Goal: Task Accomplishment & Management: Complete application form

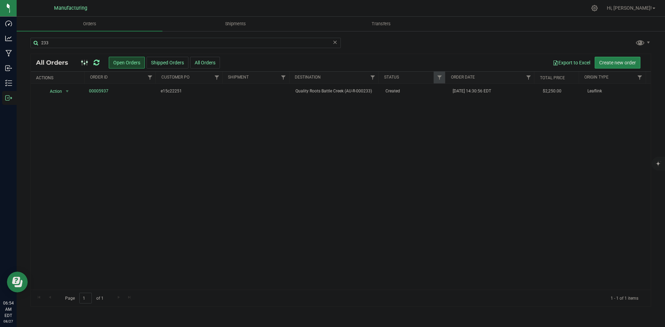
click at [97, 63] on icon at bounding box center [96, 62] width 6 height 7
click at [97, 61] on icon at bounding box center [96, 62] width 6 height 7
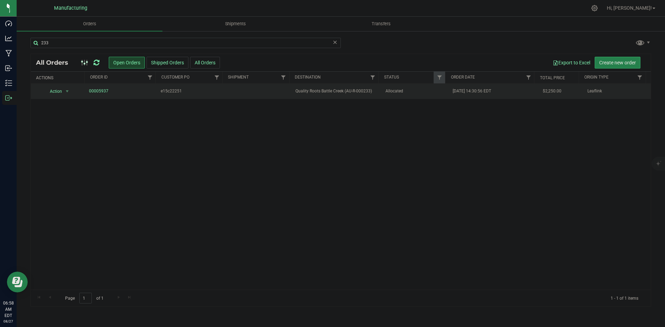
drag, startPoint x: 350, startPoint y: 92, endPoint x: 331, endPoint y: 88, distance: 19.4
click at [350, 92] on span "Quality Roots Battle Creek (AU-R-000233)" at bounding box center [335, 91] width 81 height 7
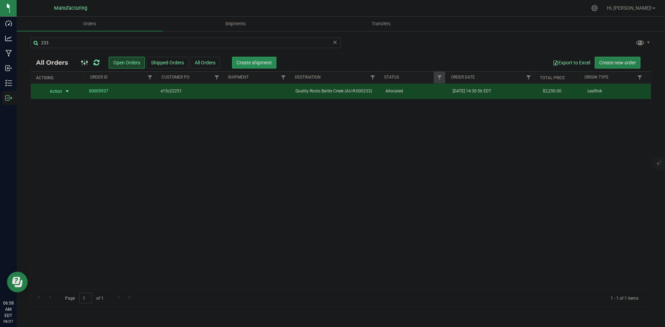
click at [261, 62] on span "Create shipment" at bounding box center [253, 63] width 35 height 6
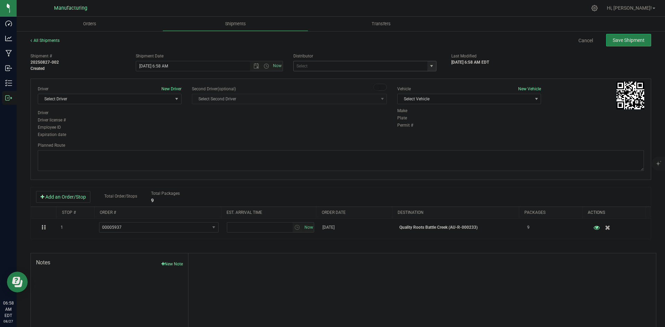
click at [429, 63] on span "select" at bounding box center [432, 66] width 6 height 6
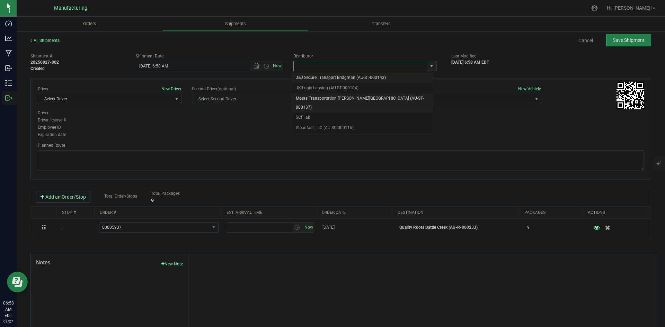
click at [331, 98] on li "Motas Transportation [PERSON_NAME][GEOGRAPHIC_DATA] (AU-ST-000137)" at bounding box center [362, 102] width 141 height 19
type input "Motas Transportation [PERSON_NAME][GEOGRAPHIC_DATA] (AU-ST-000137)"
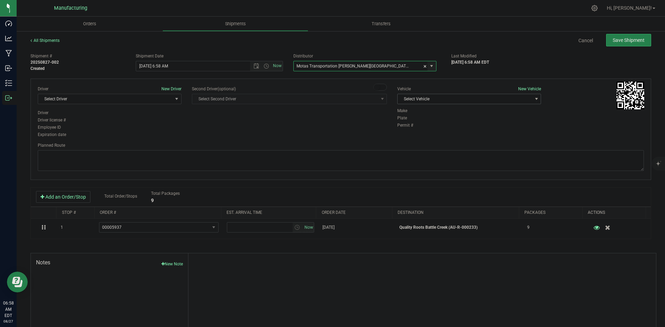
click at [440, 95] on span "Select Vehicle" at bounding box center [464, 99] width 134 height 10
click at [414, 130] on li "[MEDICAL_DATA]" at bounding box center [466, 131] width 142 height 10
click at [156, 99] on span "Select Driver" at bounding box center [105, 99] width 134 height 10
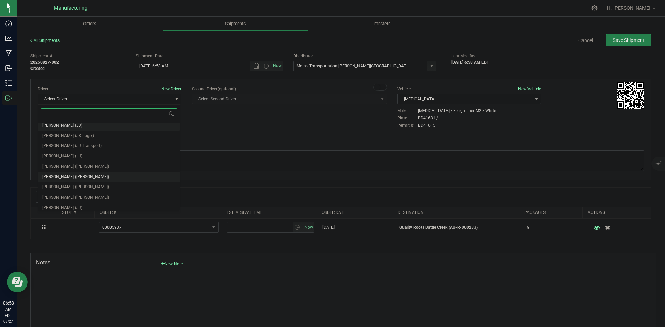
scroll to position [36, 0]
drag, startPoint x: 64, startPoint y: 167, endPoint x: 81, endPoint y: 159, distance: 18.9
click at [64, 167] on span "[PERSON_NAME] ([PERSON_NAME])" at bounding box center [75, 163] width 67 height 9
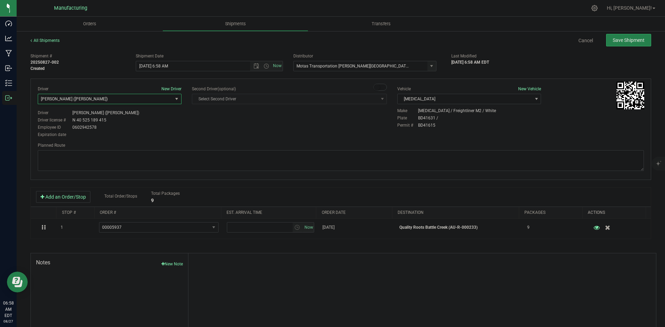
click at [236, 145] on div "Planned Route" at bounding box center [341, 145] width 606 height 6
click at [423, 68] on span "Motas Transportation [PERSON_NAME][GEOGRAPHIC_DATA] (AU-ST-000137)" at bounding box center [364, 66] width 143 height 10
click at [429, 67] on span "select" at bounding box center [432, 66] width 6 height 6
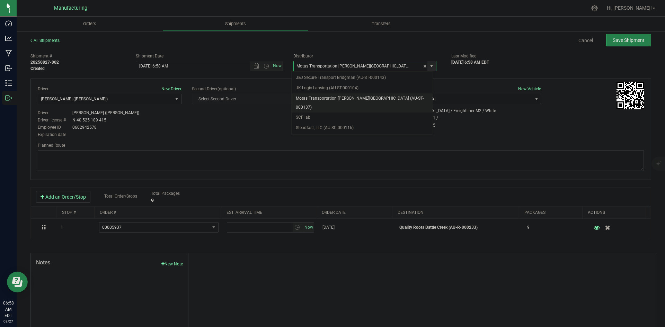
click at [429, 67] on span "select" at bounding box center [432, 66] width 6 height 6
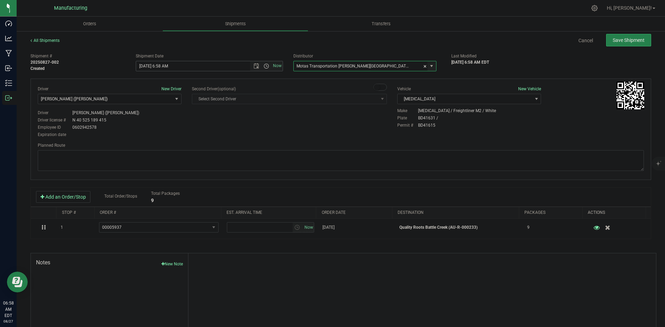
click at [266, 66] on span "Open the time view" at bounding box center [266, 66] width 6 height 6
click at [155, 117] on li "2:00 PM" at bounding box center [207, 118] width 145 height 9
type input "[DATE] 2:00 PM"
click at [252, 135] on div "Driver New Driver [PERSON_NAME] ([PERSON_NAME]) Select Driver [PERSON_NAME] (JK…" at bounding box center [341, 112] width 616 height 53
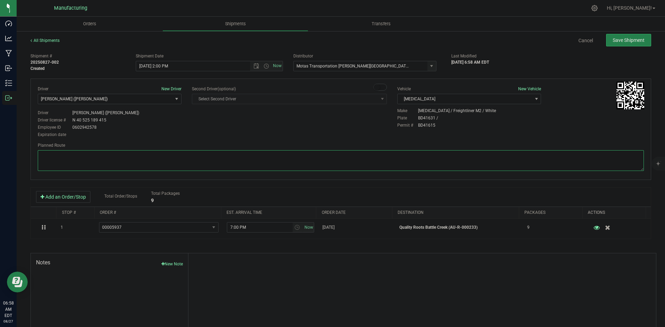
click at [363, 156] on textarea at bounding box center [341, 160] width 606 height 21
paste textarea "Head south 246 ft -- Turn right 325 ft -- Turn right 407 ft -- Turn right towar…"
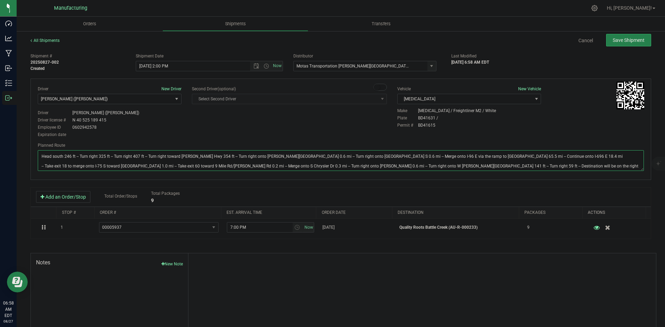
type textarea "Head south 246 ft -- Turn right 325 ft -- Turn right 407 ft -- Turn right towar…"
drag, startPoint x: 338, startPoint y: 126, endPoint x: 351, endPoint y: 120, distance: 14.7
click at [342, 124] on div "Driver New Driver [PERSON_NAME] ([PERSON_NAME]) Select Driver [PERSON_NAME] (JK…" at bounding box center [341, 112] width 616 height 53
click at [619, 43] on button "Save Shipment" at bounding box center [628, 40] width 45 height 12
type input "[DATE] 6:00 PM"
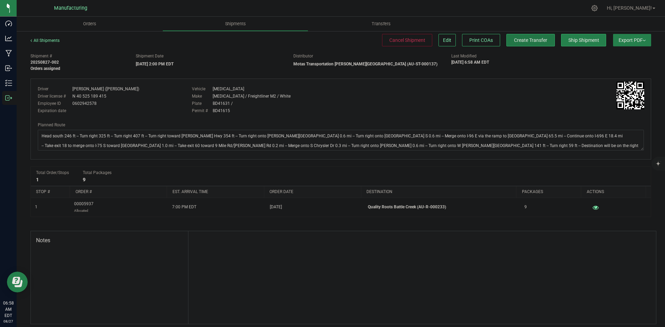
click at [535, 41] on span "Create Transfer" at bounding box center [530, 40] width 33 height 6
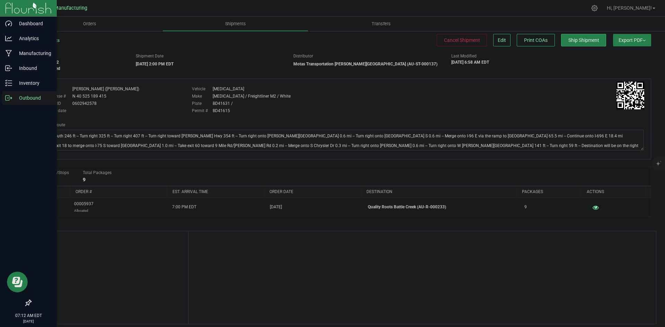
click at [10, 99] on icon at bounding box center [8, 98] width 7 height 7
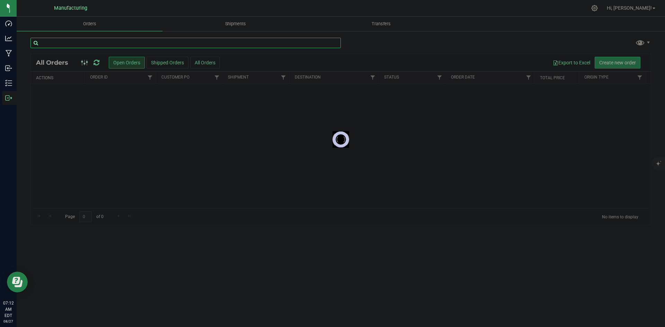
click at [54, 38] on input "text" at bounding box center [185, 43] width 310 height 10
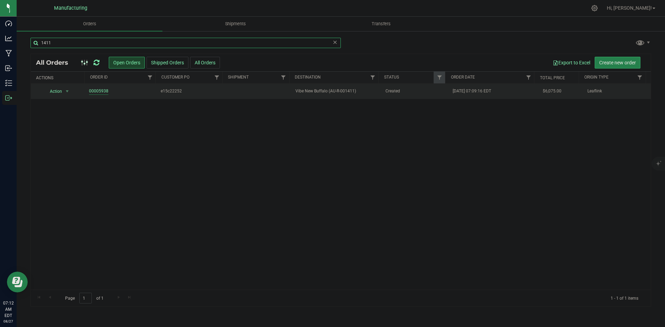
type input "1411"
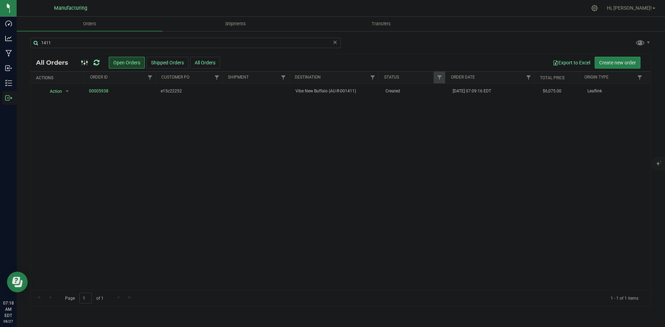
click at [94, 62] on icon at bounding box center [96, 62] width 6 height 7
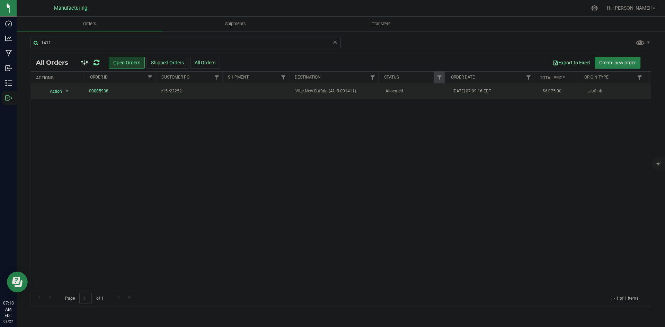
drag, startPoint x: 317, startPoint y: 93, endPoint x: 294, endPoint y: 86, distance: 24.1
click at [317, 93] on span "Vibe New Buffalo (AU-R-001411)" at bounding box center [335, 91] width 81 height 7
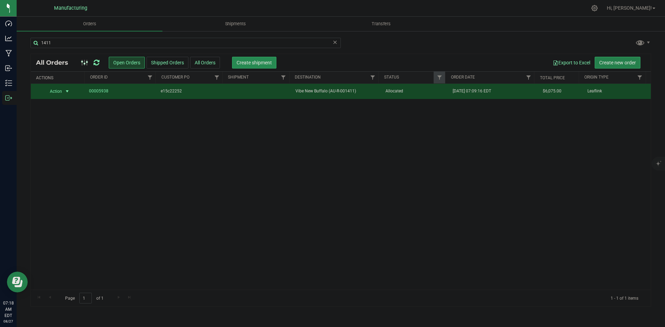
click at [262, 66] on button "Create shipment" at bounding box center [254, 63] width 44 height 12
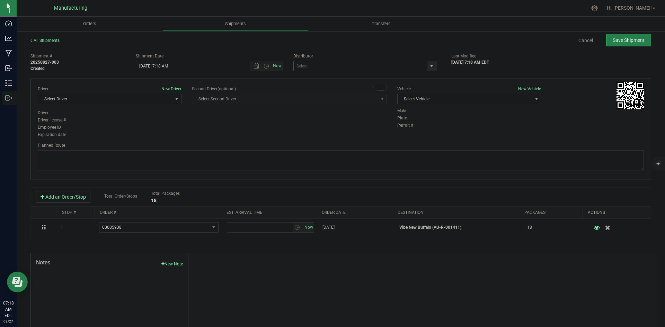
click at [429, 67] on span "select" at bounding box center [432, 66] width 6 height 6
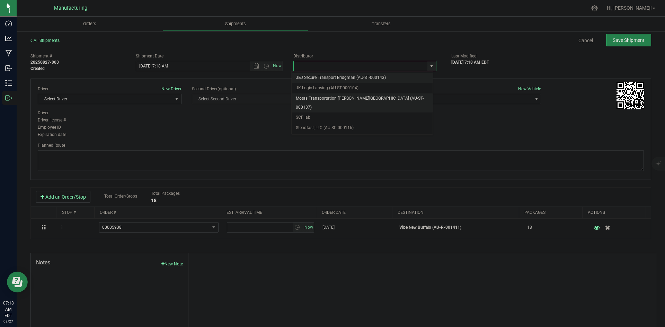
click at [337, 100] on li "Motas Transportation [PERSON_NAME][GEOGRAPHIC_DATA] (AU-ST-000137)" at bounding box center [362, 102] width 141 height 19
type input "Motas Transportation [PERSON_NAME][GEOGRAPHIC_DATA] (AU-ST-000137)"
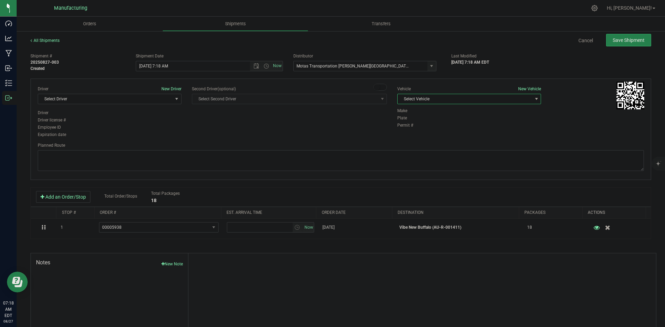
click at [439, 95] on span "Select Vehicle" at bounding box center [464, 99] width 134 height 10
click at [405, 128] on li "[MEDICAL_DATA]" at bounding box center [466, 131] width 142 height 10
click at [153, 100] on span "Select Driver" at bounding box center [105, 99] width 134 height 10
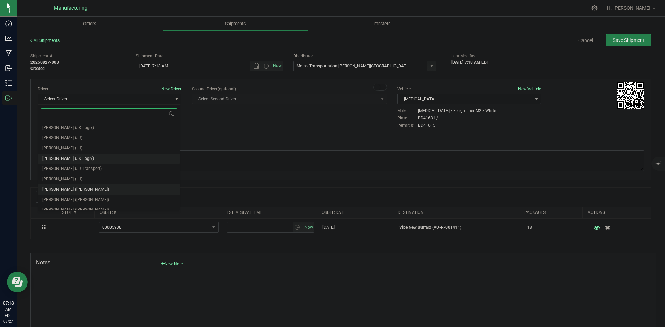
scroll to position [36, 0]
click at [70, 161] on span "[PERSON_NAME] ([PERSON_NAME])" at bounding box center [75, 163] width 67 height 9
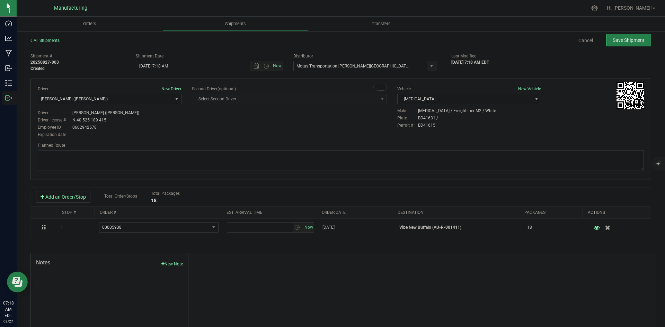
drag, startPoint x: 178, startPoint y: 130, endPoint x: 213, endPoint y: 117, distance: 37.7
click at [186, 129] on div "Driver New Driver [PERSON_NAME] ([PERSON_NAME]) Select Driver [PERSON_NAME] (JK…" at bounding box center [341, 112] width 616 height 53
click at [265, 64] on span "Open the time view" at bounding box center [266, 66] width 6 height 6
click at [160, 118] on li "2:00 PM" at bounding box center [207, 118] width 145 height 9
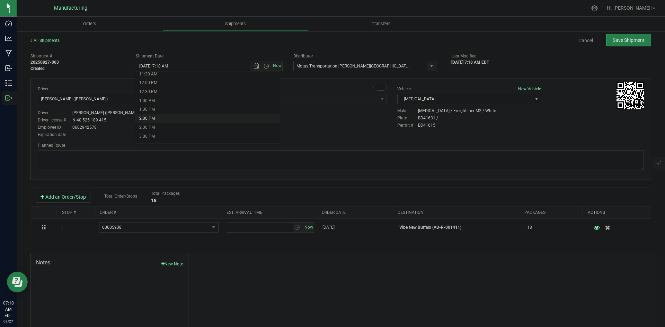
type input "[DATE] 2:00 PM"
drag, startPoint x: 332, startPoint y: 144, endPoint x: 349, endPoint y: 138, distance: 17.5
click at [344, 142] on div "Driver New Driver [PERSON_NAME] ([PERSON_NAME]) Select Driver [PERSON_NAME] (JK…" at bounding box center [340, 129] width 620 height 101
click at [416, 168] on textarea at bounding box center [341, 160] width 606 height 21
paste textarea "Head south 246 ft -- Turn right 325 ft -- Turn right 407 ft -- Turn right towar…"
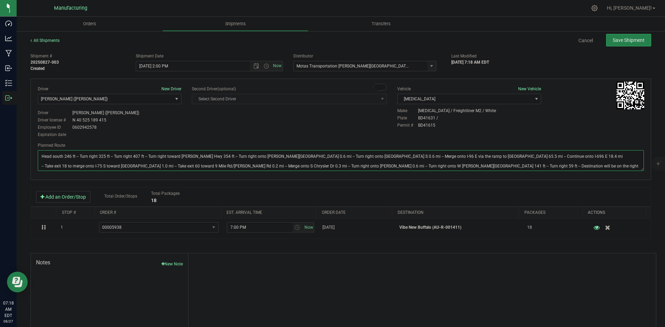
type textarea "Head south 246 ft -- Turn right 325 ft -- Turn right 407 ft -- Turn right towar…"
click at [334, 134] on div "Driver New Driver [PERSON_NAME] ([PERSON_NAME]) Select Driver [PERSON_NAME] (JK…" at bounding box center [341, 112] width 616 height 53
click at [606, 41] on button "Save Shipment" at bounding box center [628, 40] width 45 height 12
type input "[DATE] 6:00 PM"
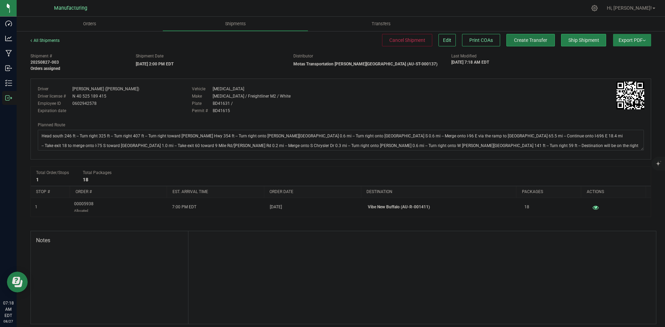
click at [537, 41] on span "Create Transfer" at bounding box center [530, 40] width 33 height 6
click at [498, 40] on span "Edit" at bounding box center [502, 40] width 8 height 6
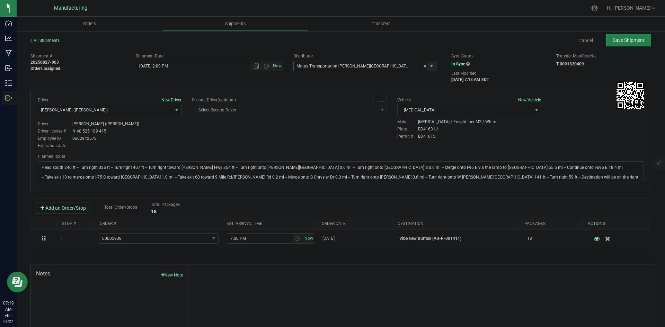
click at [429, 64] on span "select" at bounding box center [432, 66] width 6 height 6
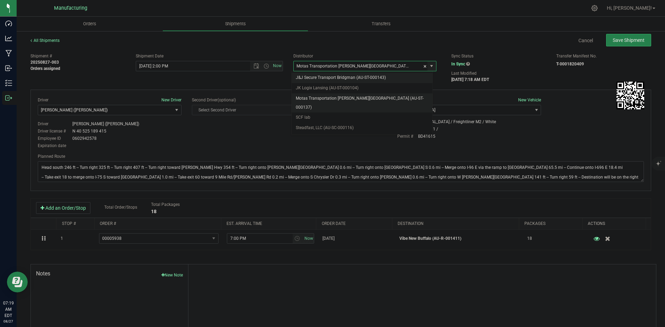
click at [335, 78] on li "J&J Secure Transport Bridgman (AU-ST-000143)" at bounding box center [362, 78] width 141 height 10
type input "J&J Secure Transport Bridgman (AU-ST-000143)"
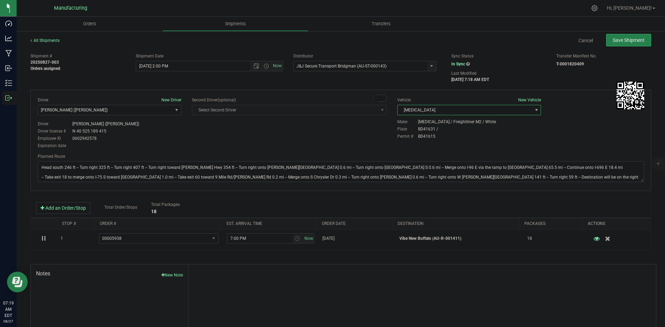
click at [440, 114] on span "[MEDICAL_DATA]" at bounding box center [464, 110] width 134 height 10
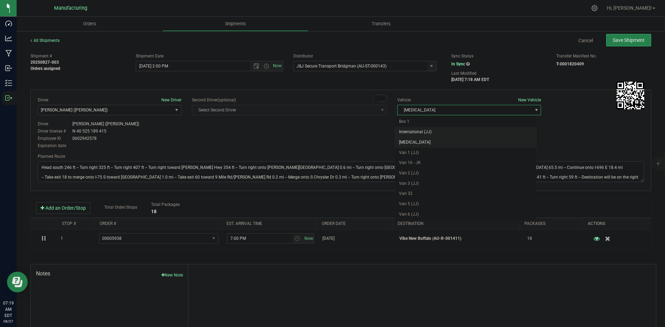
click at [423, 131] on li "International (JJ)" at bounding box center [466, 132] width 142 height 10
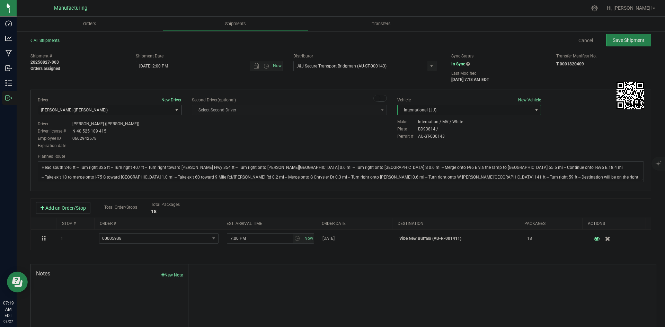
click at [120, 111] on span "[PERSON_NAME] ([PERSON_NAME])" at bounding box center [105, 110] width 134 height 10
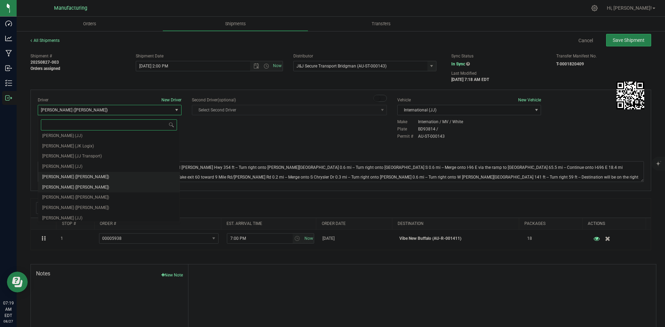
scroll to position [36, 0]
click at [71, 202] on span "[PERSON_NAME] (JJ)" at bounding box center [62, 205] width 40 height 9
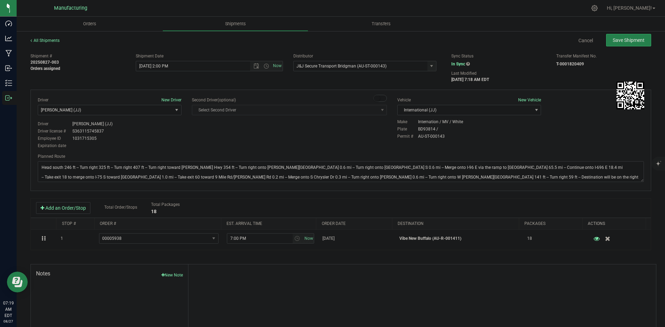
drag, startPoint x: 199, startPoint y: 144, endPoint x: 221, endPoint y: 140, distance: 22.2
click at [202, 144] on div "Driver New Driver [PERSON_NAME] (JJ) Select Driver [PERSON_NAME] ([PERSON_NAME]…" at bounding box center [341, 123] width 616 height 53
click at [612, 43] on span "Save Shipment" at bounding box center [628, 40] width 32 height 6
type input "[DATE] 6:00 PM"
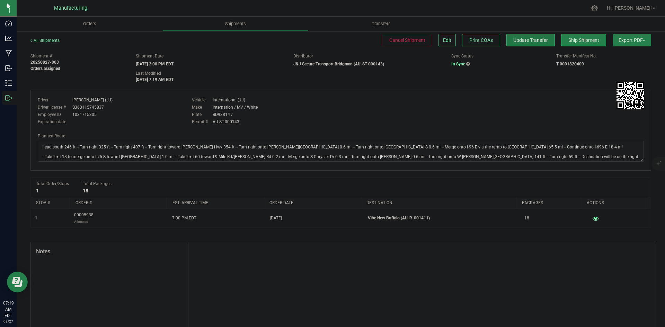
click at [531, 35] on button "Update Transfer" at bounding box center [530, 40] width 48 height 12
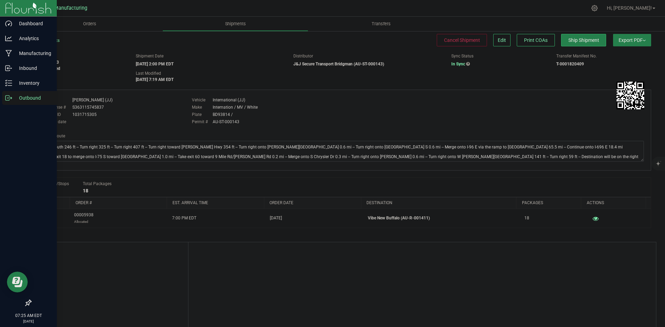
click at [5, 95] on div "Outbound" at bounding box center [29, 98] width 55 height 14
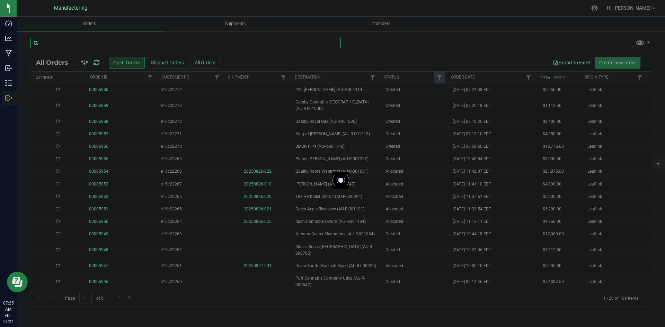
click at [64, 43] on input "text" at bounding box center [185, 43] width 310 height 10
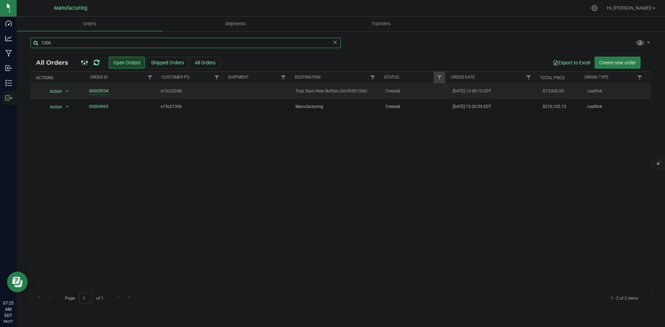
type input "1306"
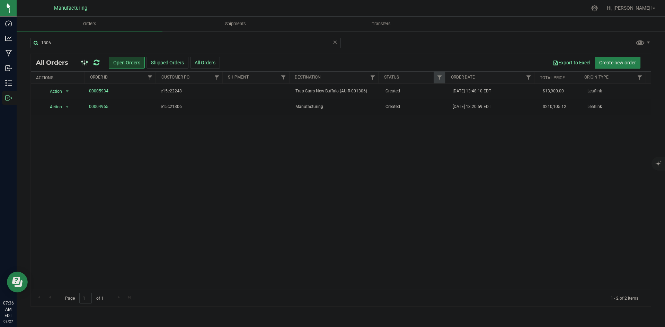
click at [95, 62] on icon at bounding box center [96, 62] width 6 height 7
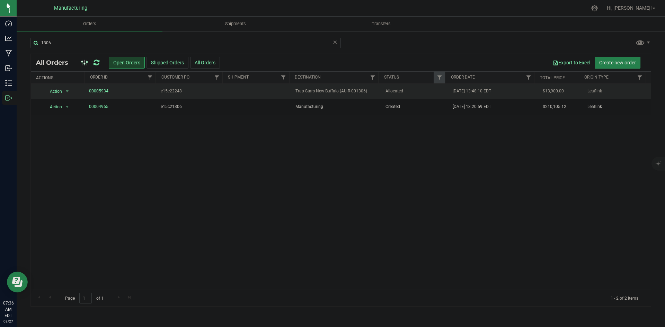
click at [373, 91] on span "Trap Stars New Buffalo (AU-R-001306)" at bounding box center [335, 91] width 81 height 7
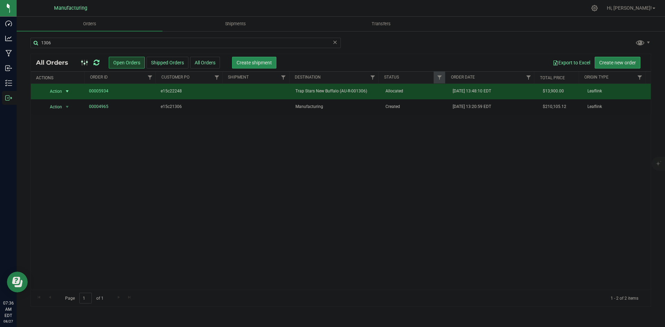
click at [269, 67] on button "Create shipment" at bounding box center [254, 63] width 44 height 12
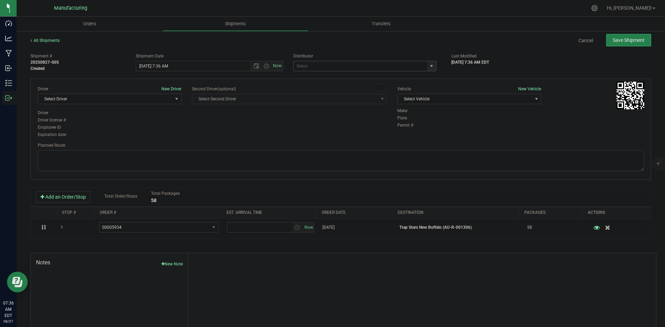
click at [429, 64] on span "select" at bounding box center [432, 66] width 6 height 6
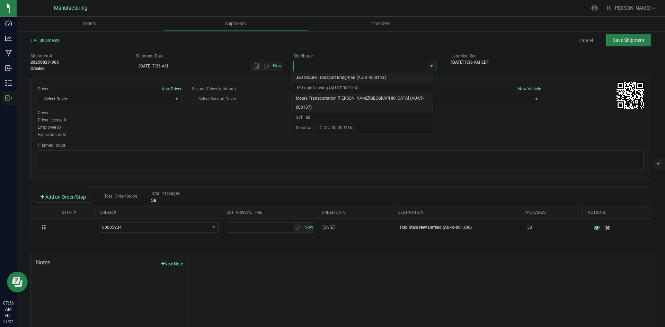
click at [336, 96] on li "Motas Transportation [PERSON_NAME][GEOGRAPHIC_DATA] (AU-ST-000137)" at bounding box center [362, 102] width 141 height 19
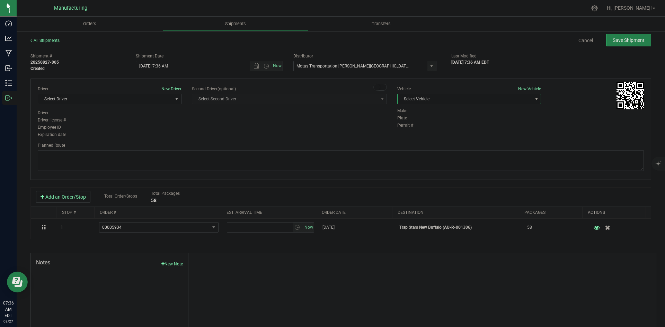
click at [443, 97] on span "Select Vehicle" at bounding box center [464, 99] width 134 height 10
click at [429, 67] on span "select" at bounding box center [432, 66] width 6 height 6
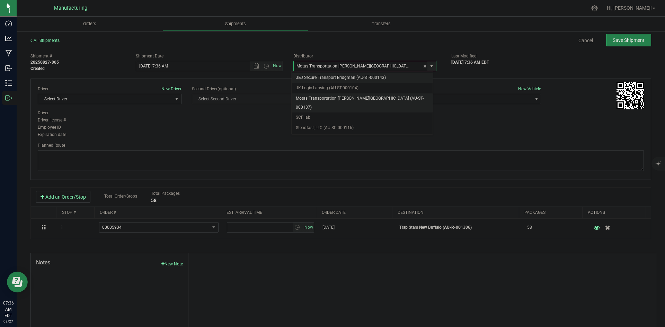
click at [330, 79] on li "J&J Secure Transport Bridgman (AU-ST-000143)" at bounding box center [362, 78] width 141 height 10
type input "J&J Secure Transport Bridgman (AU-ST-000143)"
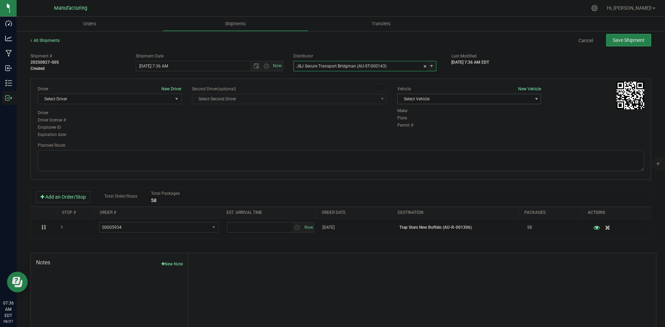
click at [451, 99] on span "Select Vehicle" at bounding box center [464, 99] width 134 height 10
click at [417, 122] on li "International (JJ)" at bounding box center [466, 121] width 142 height 10
click at [154, 102] on span "Select Driver" at bounding box center [105, 99] width 134 height 10
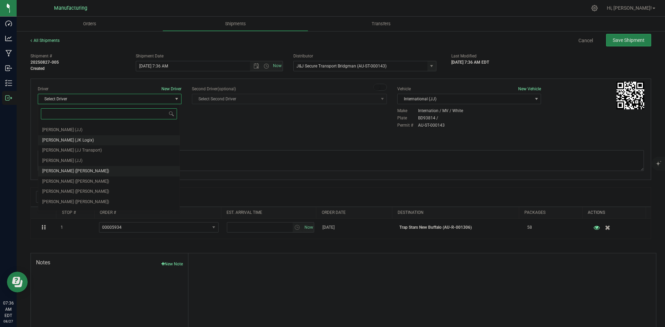
scroll to position [36, 0]
click at [75, 195] on span "[PERSON_NAME] (JJ)" at bounding box center [62, 194] width 40 height 9
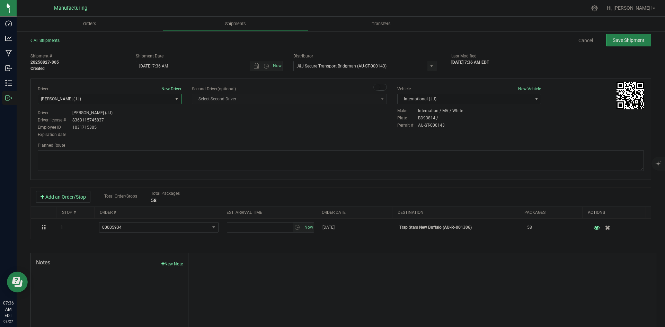
click at [195, 118] on div "Driver New Driver [PERSON_NAME] (JJ) Select Driver [PERSON_NAME] ([PERSON_NAME]…" at bounding box center [341, 112] width 616 height 53
click at [266, 67] on span "Open the time view" at bounding box center [266, 66] width 6 height 6
click at [149, 119] on li "2:00 PM" at bounding box center [207, 118] width 145 height 9
type input "[DATE] 2:00 PM"
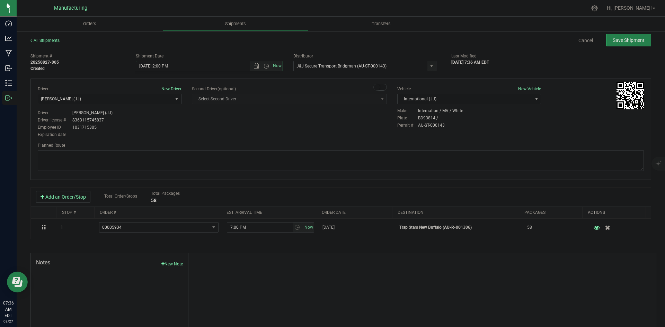
click at [251, 126] on div "Driver New Driver [PERSON_NAME] (JJ) Select Driver [PERSON_NAME] ([PERSON_NAME]…" at bounding box center [341, 112] width 616 height 53
click at [345, 155] on textarea at bounding box center [341, 160] width 606 height 21
paste textarea "Head south 246 ft -- Turn right 325 ft -- Turn right 407 ft -- Turn right towar…"
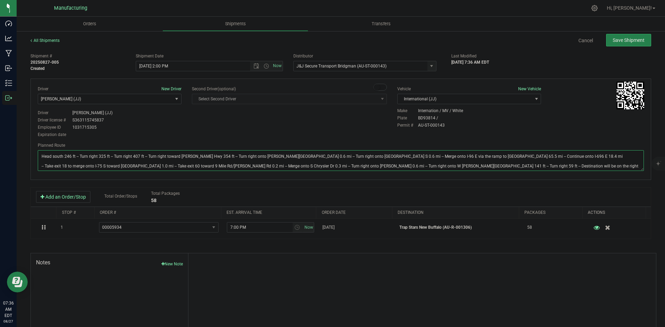
type textarea "Head south 246 ft -- Turn right 325 ft -- Turn right 407 ft -- Turn right towar…"
drag, startPoint x: 346, startPoint y: 130, endPoint x: 452, endPoint y: 89, distance: 114.1
click at [360, 126] on div "Driver New Driver [PERSON_NAME] (JJ) Select Driver [PERSON_NAME] ([PERSON_NAME]…" at bounding box center [341, 112] width 616 height 53
click at [606, 40] on button "Save Shipment" at bounding box center [628, 40] width 45 height 12
type input "[DATE] 6:00 PM"
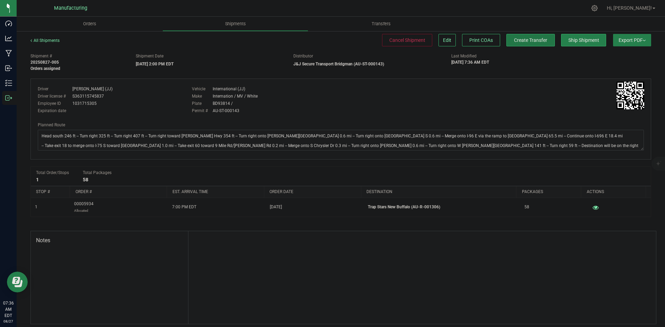
click at [535, 44] on button "Create Transfer" at bounding box center [530, 40] width 48 height 12
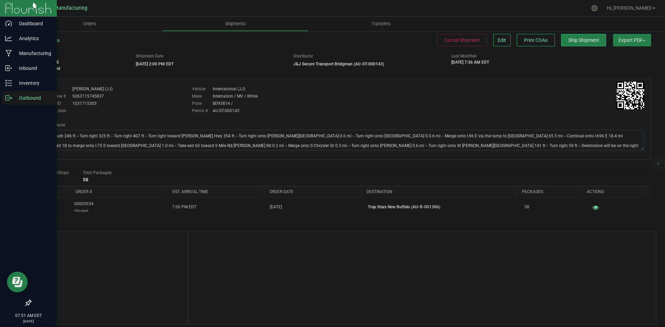
click at [4, 96] on div "Outbound" at bounding box center [29, 98] width 55 height 14
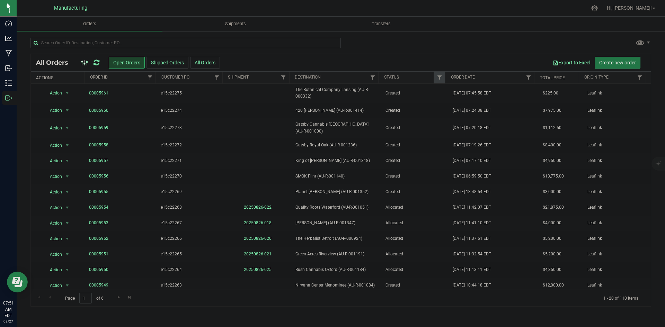
click at [621, 61] on span "Create new order" at bounding box center [617, 63] width 37 height 6
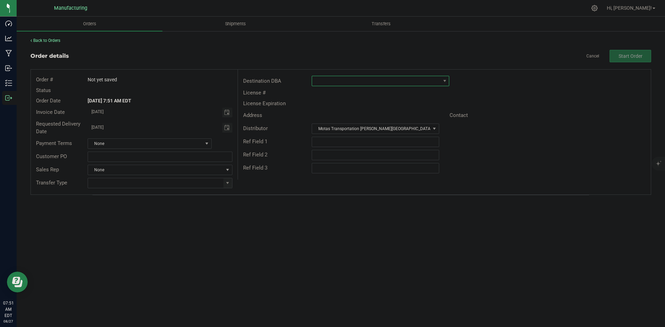
click at [393, 80] on span at bounding box center [376, 81] width 128 height 10
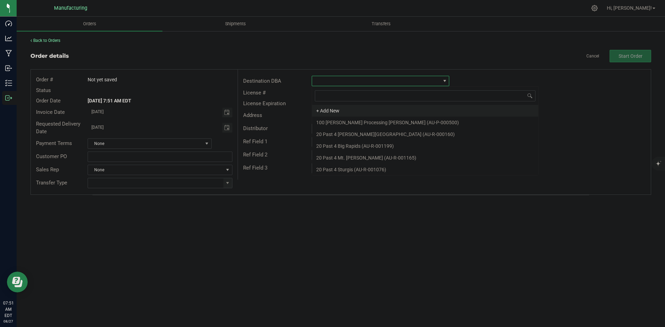
scroll to position [10, 137]
click at [393, 80] on span at bounding box center [376, 81] width 128 height 10
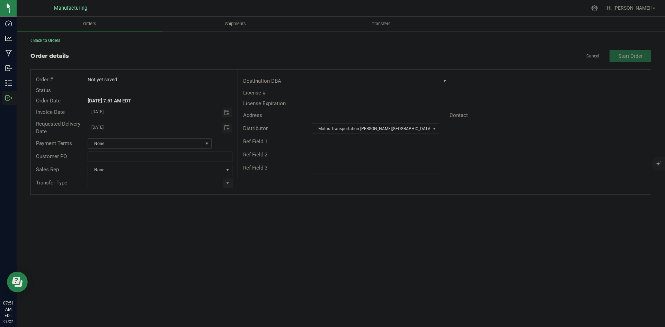
click at [393, 80] on span at bounding box center [376, 81] width 128 height 10
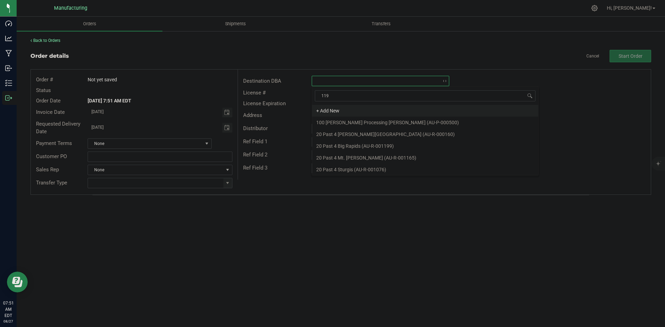
type input "1193"
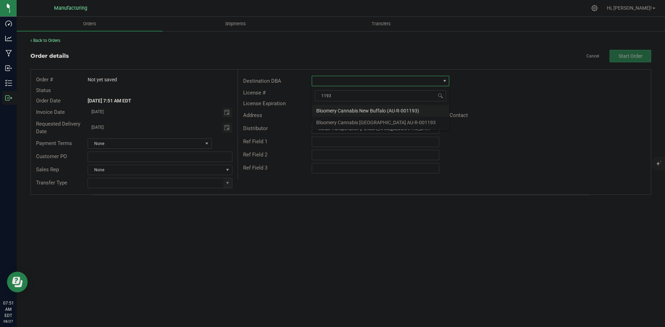
click at [376, 109] on li "Bloomery Cannabis New Buffalo (AU-R-001193)" at bounding box center [380, 111] width 137 height 12
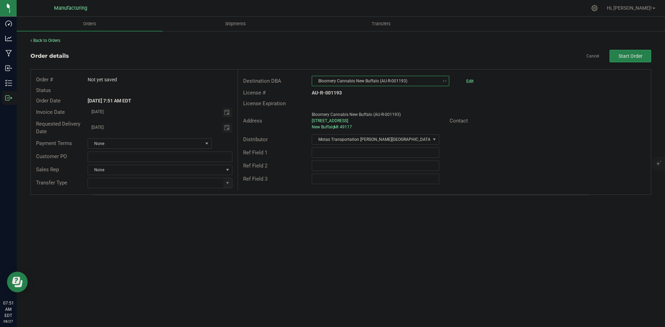
click at [540, 126] on div "Address [GEOGRAPHIC_DATA] (AU-R-001193) [STREET_ADDRESS] Contact" at bounding box center [444, 121] width 413 height 24
click at [229, 183] on span at bounding box center [228, 183] width 6 height 6
click at [136, 239] on li "Wholesale Transfer" at bounding box center [160, 241] width 144 height 12
type input "Wholesale Transfer"
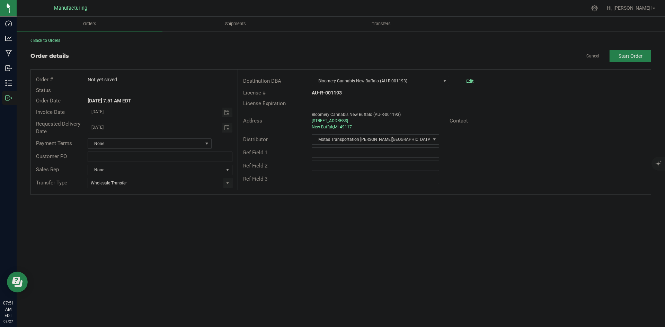
drag, startPoint x: 268, startPoint y: 237, endPoint x: 278, endPoint y: 234, distance: 10.1
click at [272, 237] on div "Orders Shipments Transfers Back to Orders Order details Cancel Start Order Orde…" at bounding box center [341, 172] width 648 height 311
click at [365, 153] on input "text" at bounding box center [375, 152] width 127 height 10
type input "Bloomery NB External Product"
click at [392, 234] on div "Orders Shipments Transfers Back to Orders Order details Cancel Start Order Orde…" at bounding box center [341, 172] width 648 height 311
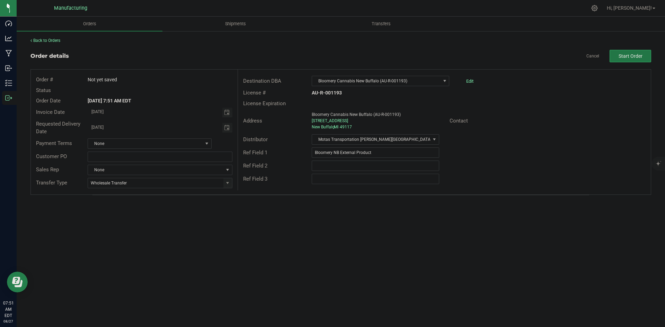
click at [625, 55] on span "Start Order" at bounding box center [630, 56] width 24 height 6
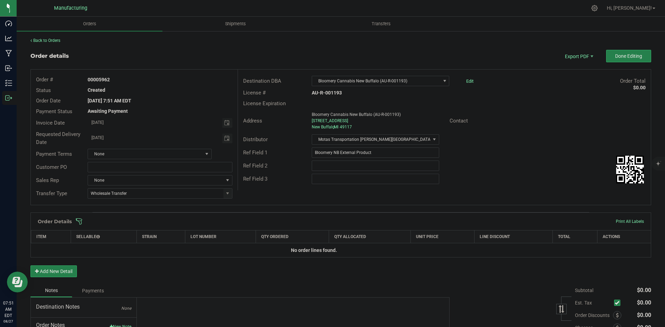
click at [257, 224] on span at bounding box center [385, 221] width 620 height 7
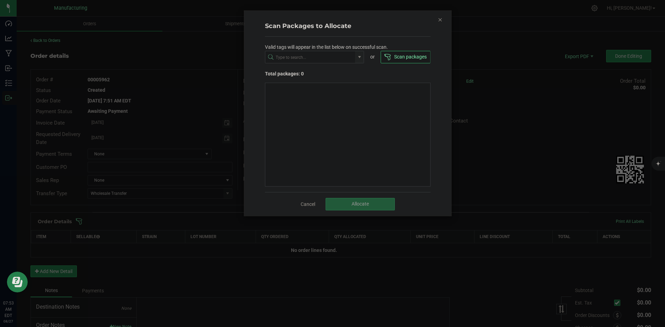
click at [441, 22] on icon "Close" at bounding box center [440, 19] width 5 height 8
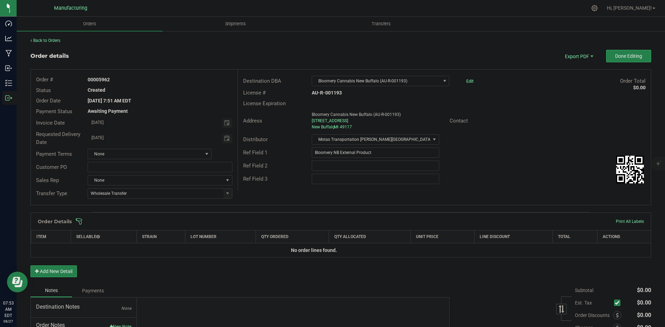
click at [365, 221] on span at bounding box center [385, 221] width 620 height 7
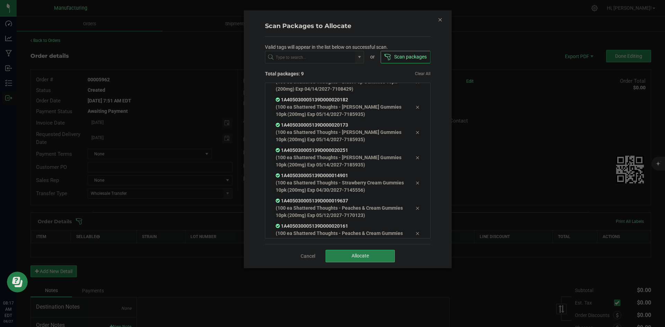
scroll to position [90, 0]
click at [354, 261] on button "Allocate" at bounding box center [359, 256] width 69 height 12
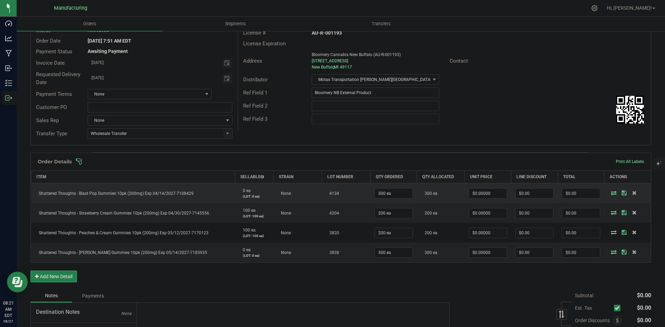
scroll to position [69, 0]
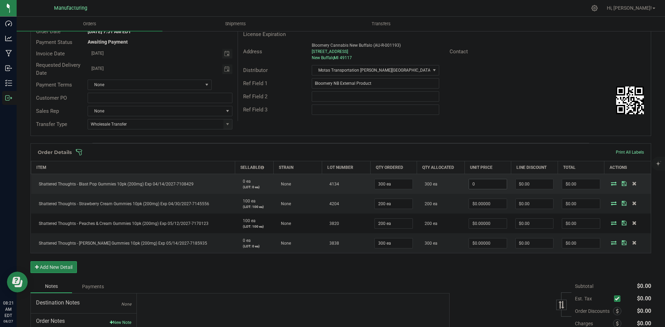
click at [500, 186] on input "0" at bounding box center [487, 184] width 37 height 10
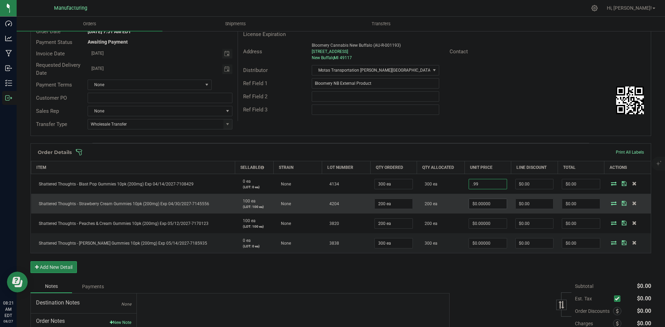
type input "$0.99000"
type input "$297.00"
click at [485, 208] on input "0" at bounding box center [487, 204] width 37 height 10
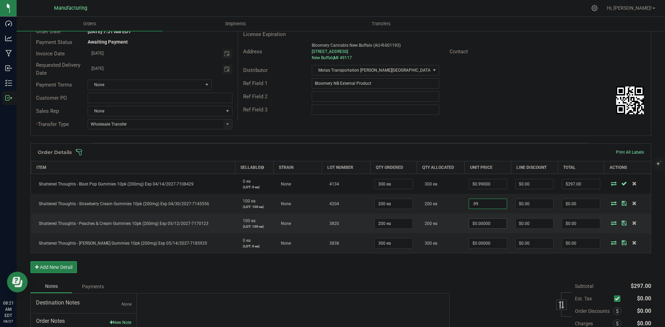
type input "$0.99000"
type input "$198.00"
click at [493, 227] on input "0" at bounding box center [487, 224] width 37 height 10
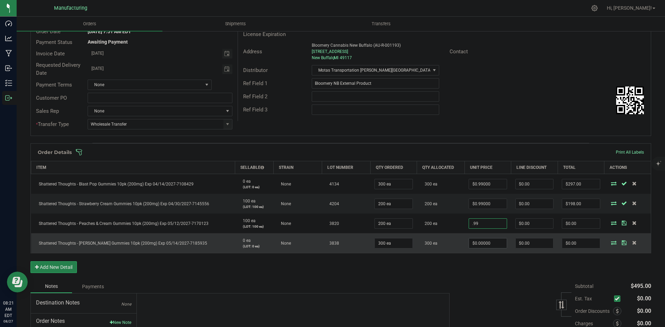
type input "$0.99000"
type input "$198.00"
click at [493, 239] on input "0" at bounding box center [487, 244] width 37 height 10
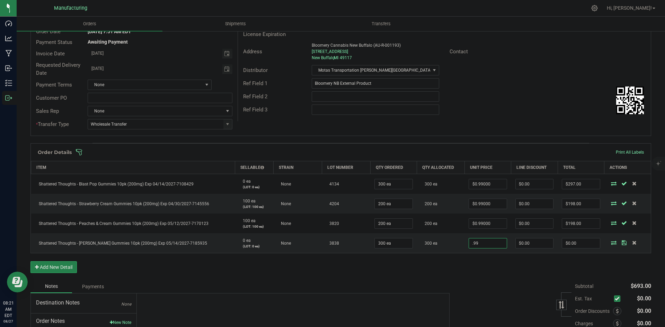
type input "$0.99000"
type input "$297.00"
click at [486, 266] on div "Order Details Print All Labels Item Sellable Strain Lot Number Qty Ordered Qty …" at bounding box center [340, 211] width 620 height 137
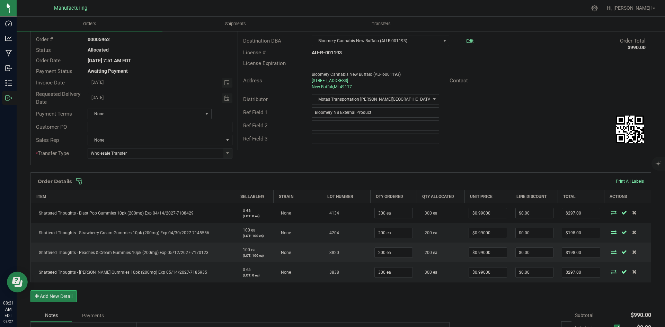
scroll to position [0, 0]
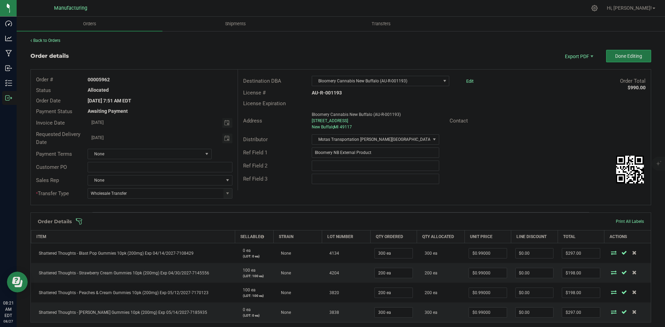
click at [615, 61] on button "Done Editing" at bounding box center [628, 56] width 45 height 12
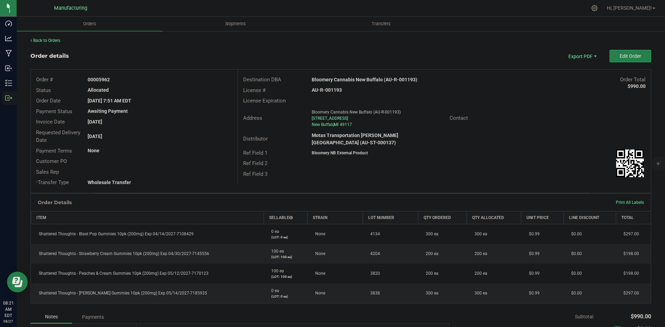
click at [367, 82] on strong "Bloomery Cannabis New Buffalo (AU-R-001193)" at bounding box center [365, 80] width 106 height 6
click at [367, 81] on strong "Bloomery Cannabis New Buffalo (AU-R-001193)" at bounding box center [365, 80] width 106 height 6
copy strong "Bloomery Cannabis New Buffalo (AU-R-001193)"
click at [333, 87] on strong "AU-R-001193" at bounding box center [327, 90] width 30 height 6
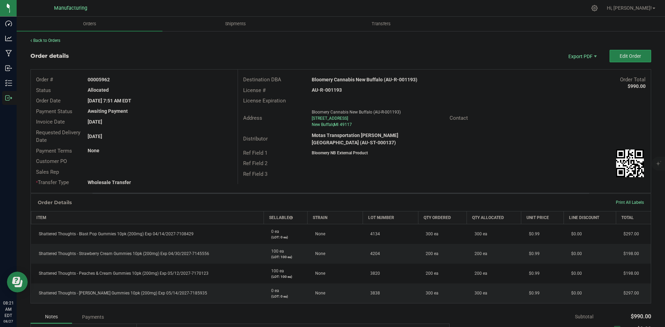
click at [333, 87] on strong "AU-R-001193" at bounding box center [327, 90] width 30 height 6
copy strong "AU-R-001193"
drag, startPoint x: 99, startPoint y: 79, endPoint x: 175, endPoint y: 86, distance: 76.9
click at [159, 81] on div "00005962" at bounding box center [159, 79] width 155 height 7
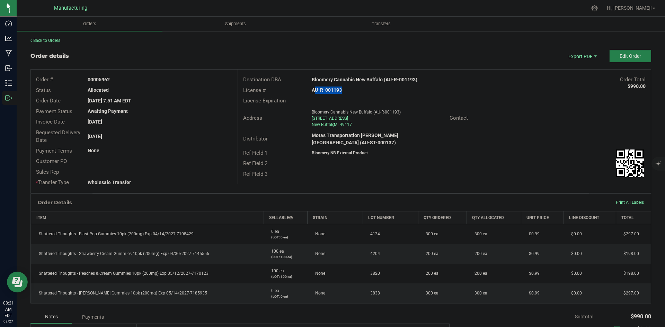
copy strong "5962"
click at [433, 158] on div "Ref Field 2" at bounding box center [444, 163] width 413 height 11
click at [622, 52] on button "Edit Order" at bounding box center [630, 56] width 42 height 12
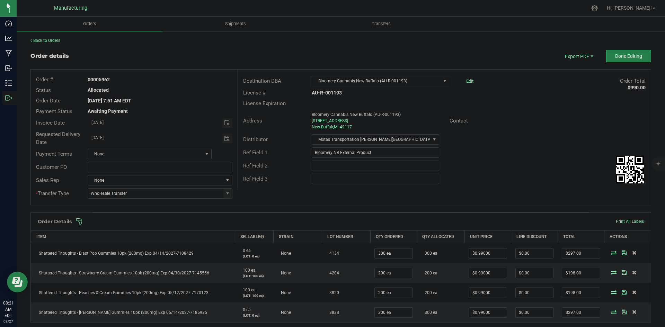
click at [271, 221] on span at bounding box center [385, 221] width 620 height 7
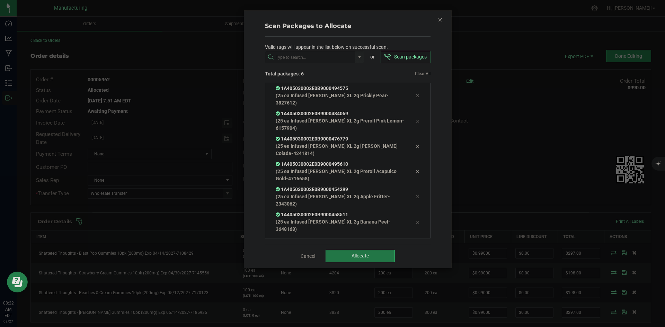
click at [368, 250] on button "Allocate" at bounding box center [359, 256] width 69 height 12
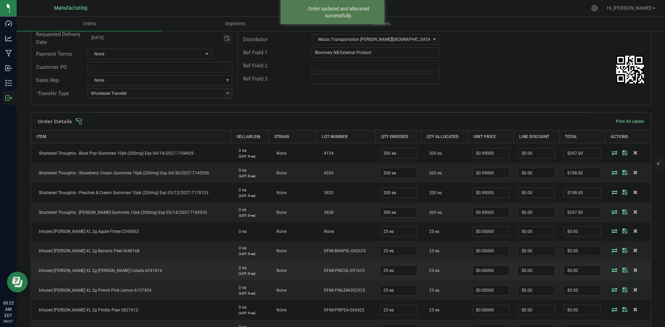
scroll to position [138, 0]
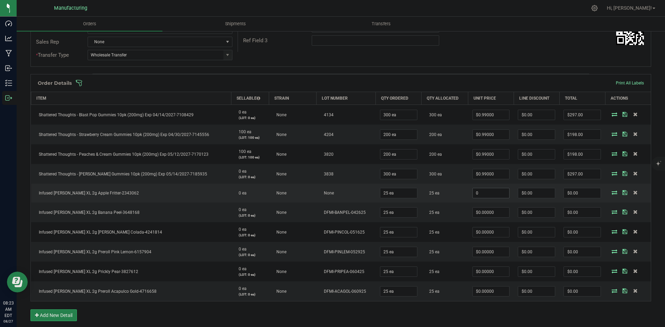
click at [478, 189] on input "0" at bounding box center [491, 193] width 37 height 10
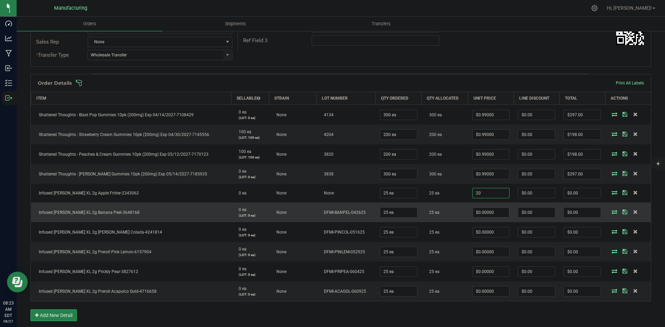
type input "$20.00000"
type input "$500.00"
click at [488, 214] on input "0" at bounding box center [491, 213] width 37 height 10
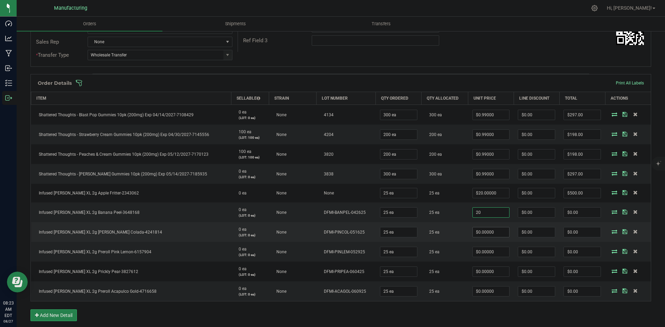
type input "$20.00000"
type input "$500.00"
click at [484, 229] on input "0" at bounding box center [491, 232] width 37 height 10
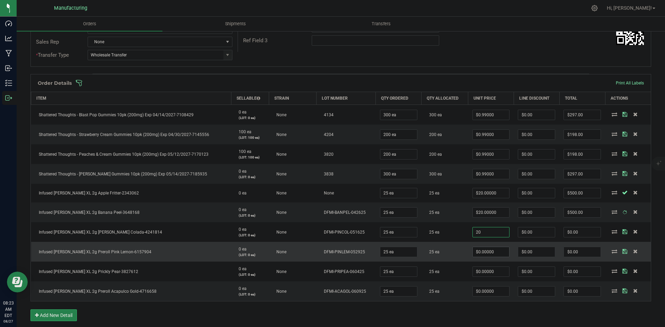
type input "$20.00000"
type input "$500.00"
click at [485, 250] on input "0" at bounding box center [491, 252] width 37 height 10
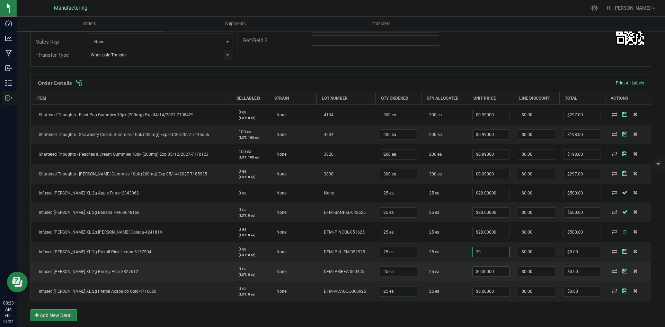
type input "$20.00000"
type input "$500.00"
click at [486, 269] on input "0" at bounding box center [491, 272] width 37 height 10
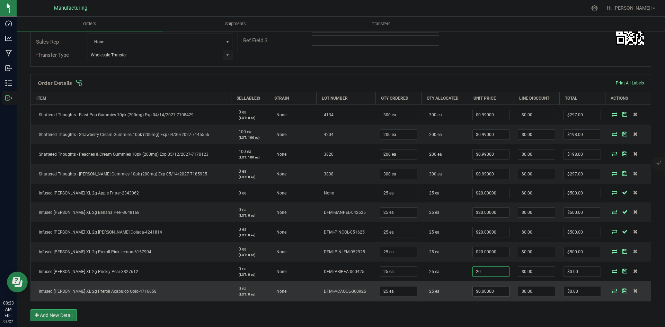
type input "$20.00000"
type input "$500.00"
click at [490, 290] on input "0" at bounding box center [491, 292] width 37 height 10
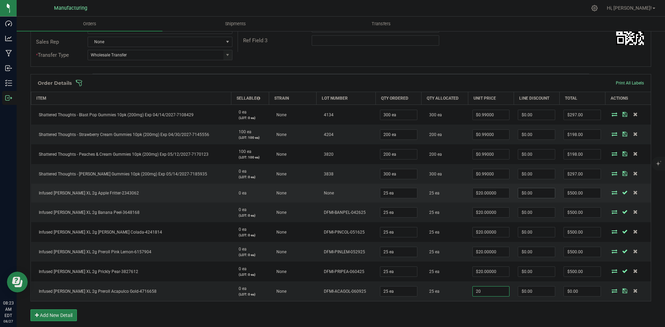
type input "$20.00000"
type input "$500.00"
click at [526, 195] on input "0" at bounding box center [536, 193] width 37 height 10
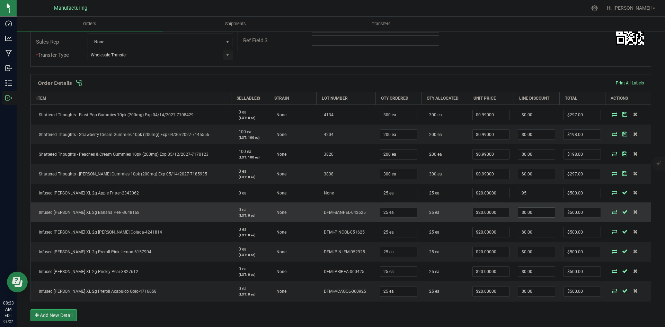
type input "$95.00"
type input "$405.00"
click at [545, 214] on input "0" at bounding box center [536, 213] width 37 height 10
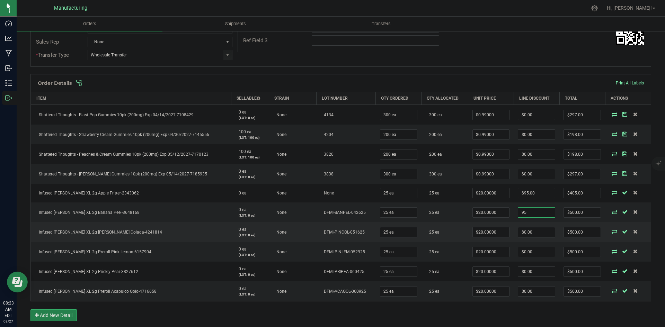
type input "$95.00"
type input "$405.00"
click at [539, 233] on input "0" at bounding box center [536, 232] width 37 height 10
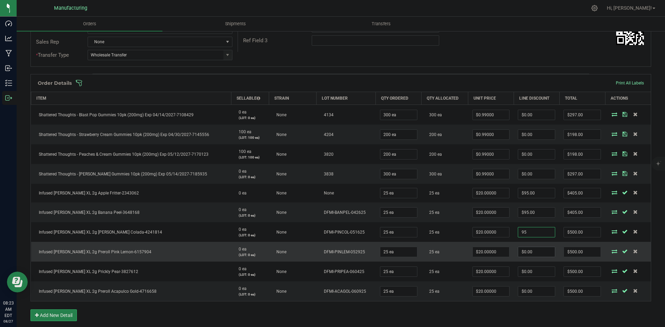
type input "$95.00"
type input "$405.00"
click at [531, 251] on input "0" at bounding box center [536, 252] width 37 height 10
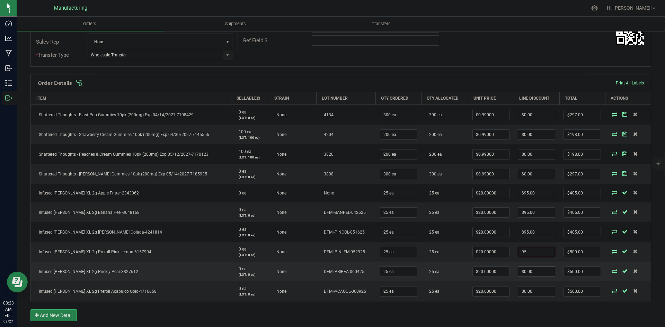
type input "$95.00"
type input "$405.00"
click at [536, 270] on input "0" at bounding box center [536, 272] width 37 height 10
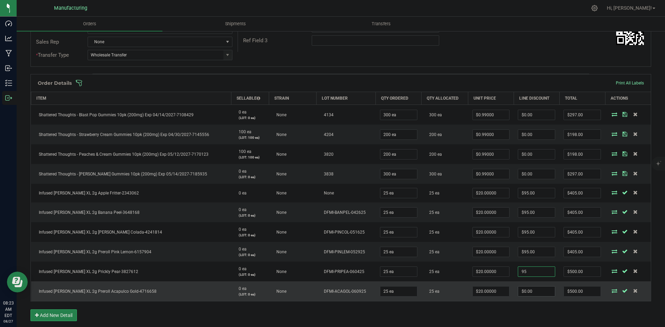
type input "$95.00"
type input "$405.00"
click at [541, 294] on input "0" at bounding box center [536, 292] width 37 height 10
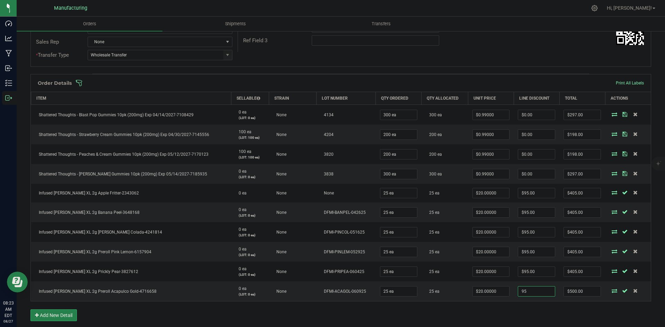
type input "$95.00"
type input "$405.00"
click at [540, 308] on div "Order Details Print All Labels Item Sellable Strain Lot Number Qty Ordered Qty …" at bounding box center [340, 201] width 620 height 254
click at [424, 84] on span at bounding box center [385, 83] width 620 height 7
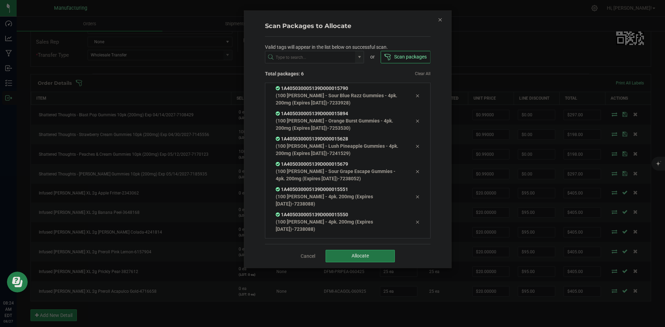
click at [353, 256] on span "Allocate" at bounding box center [359, 256] width 17 height 6
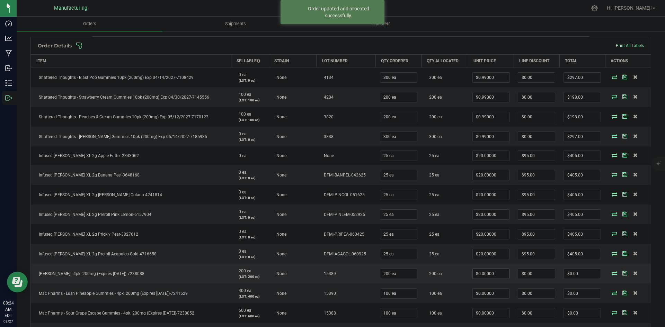
scroll to position [208, 0]
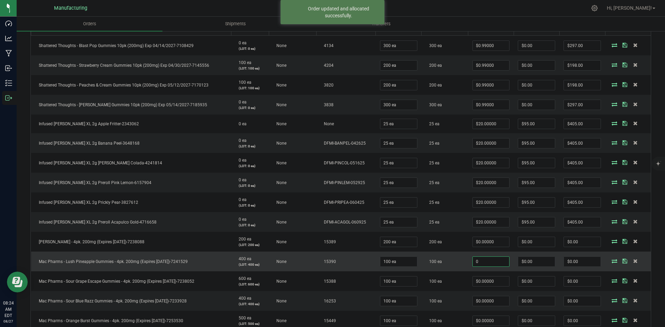
click at [485, 262] on input "0" at bounding box center [491, 262] width 37 height 10
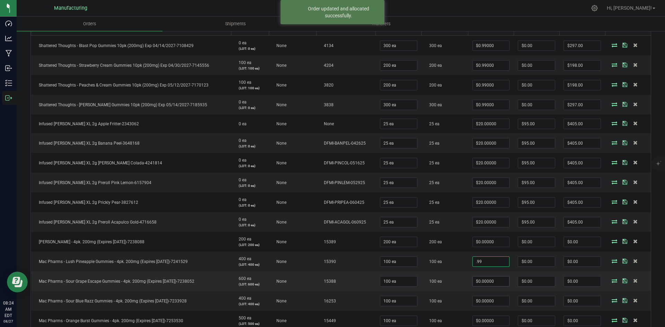
type input "$0.99000"
type input "$99.00"
click at [498, 286] on input "0" at bounding box center [491, 282] width 37 height 10
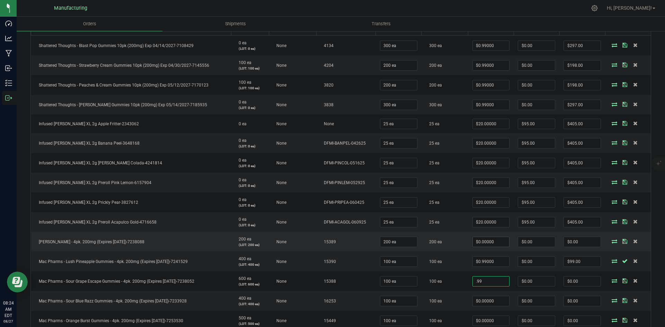
type input ".99"
type input "0"
type input "$0.99000"
type input "$99.00"
click at [473, 242] on input "0" at bounding box center [491, 242] width 37 height 10
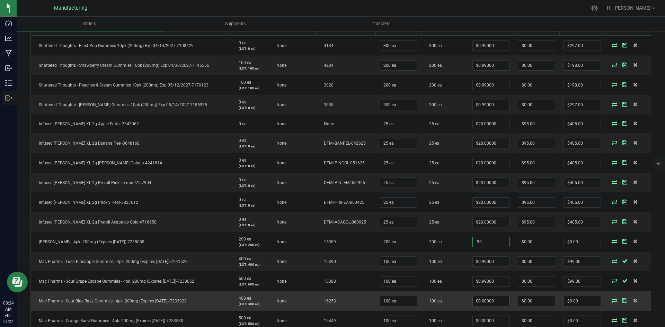
type input "$0.99000"
type input "$198.00"
click at [497, 301] on input "0" at bounding box center [491, 301] width 37 height 10
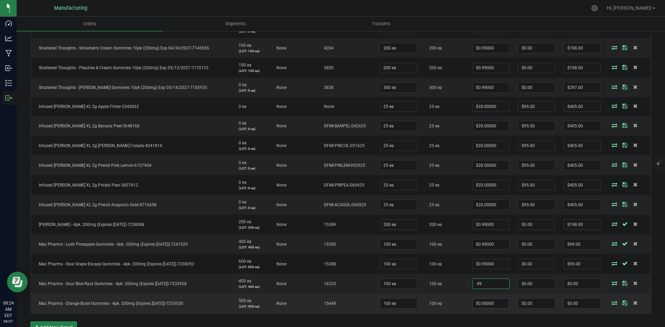
scroll to position [242, 0]
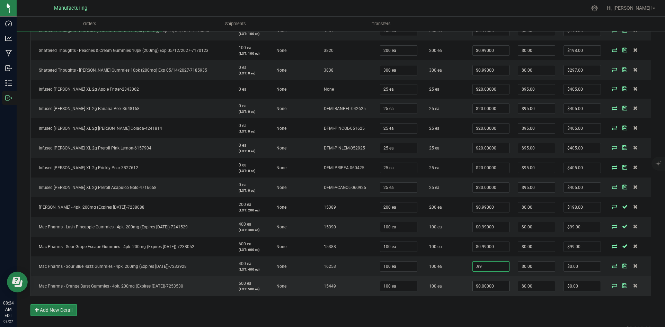
type input "$0.99000"
type input "$99.00"
click at [494, 286] on input "0" at bounding box center [491, 286] width 37 height 10
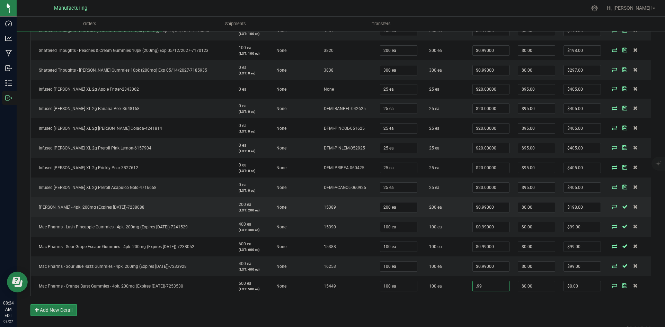
type input "$0.99000"
type input "$99.00"
click at [450, 199] on td "200 ea" at bounding box center [444, 207] width 47 height 20
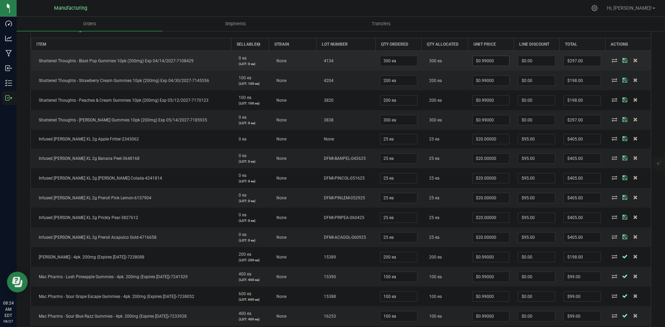
scroll to position [138, 0]
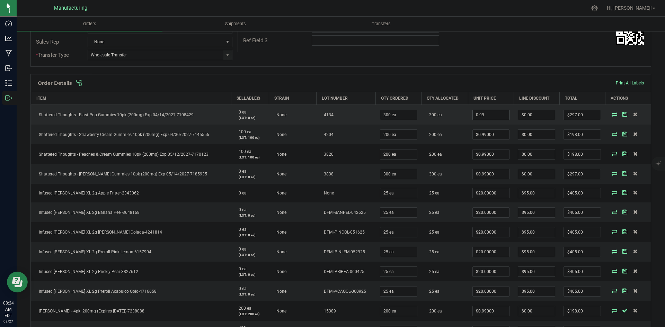
click at [484, 117] on input "0.99" at bounding box center [491, 115] width 37 height 10
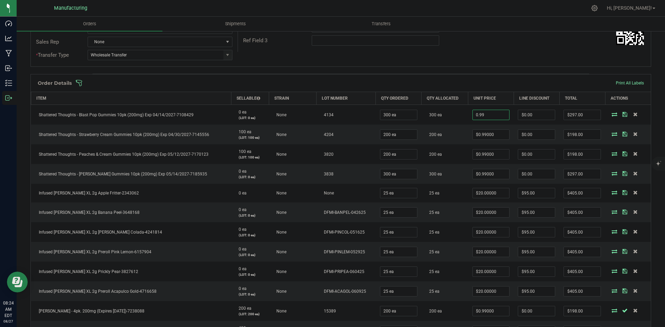
type input "$0.99000"
click at [503, 80] on span at bounding box center [385, 83] width 620 height 7
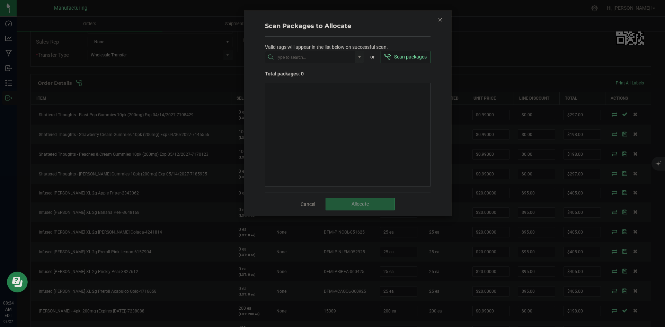
click at [435, 20] on div "Scan Packages to Allocate Valid tags will appear in the list below on successfu…" at bounding box center [347, 113] width 207 height 205
click at [437, 19] on div "Scan Packages to Allocate Valid tags will appear in the list below on successfu…" at bounding box center [347, 113] width 207 height 205
click at [438, 19] on icon "Close" at bounding box center [440, 19] width 5 height 8
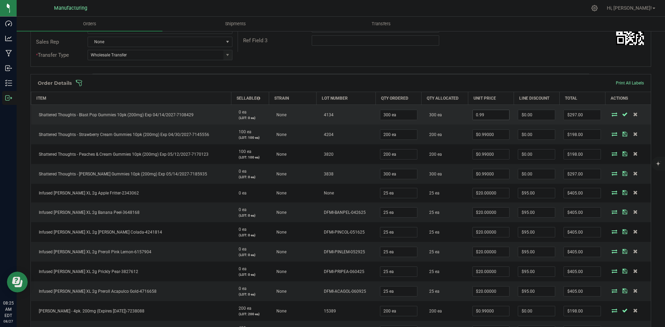
click at [494, 116] on input "0.99" at bounding box center [491, 115] width 37 height 10
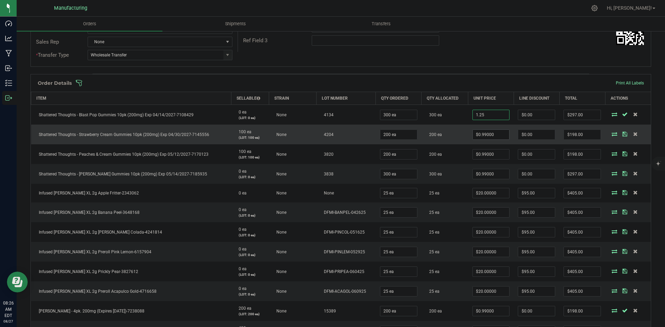
type input "1.25"
type input "0.99"
type input "$1.25000"
type input "$375.00"
click at [483, 137] on input "0.99" at bounding box center [491, 135] width 37 height 10
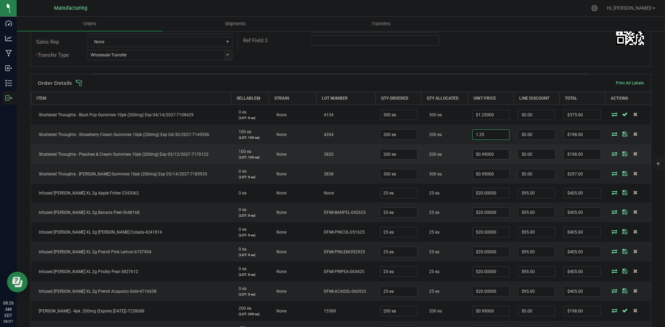
type input "$1.25000"
type input "$250.00"
click at [479, 157] on input "0.99" at bounding box center [491, 155] width 37 height 10
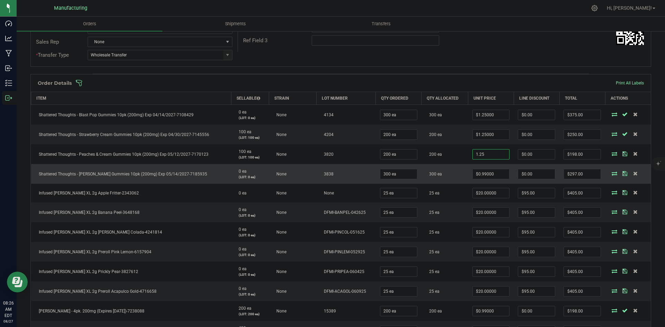
type input "$1.25000"
type input "$250.00"
click at [483, 168] on td "$0.99000" at bounding box center [491, 174] width 46 height 20
click at [483, 170] on input "0.99" at bounding box center [491, 174] width 37 height 10
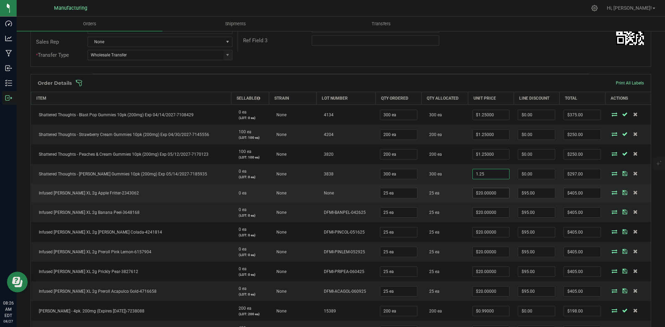
type input "$1.25000"
type input "$375.00"
click at [484, 190] on input "20" at bounding box center [491, 193] width 37 height 10
click at [486, 192] on input "1.25" at bounding box center [491, 193] width 37 height 10
drag, startPoint x: 486, startPoint y: 192, endPoint x: 460, endPoint y: 195, distance: 26.1
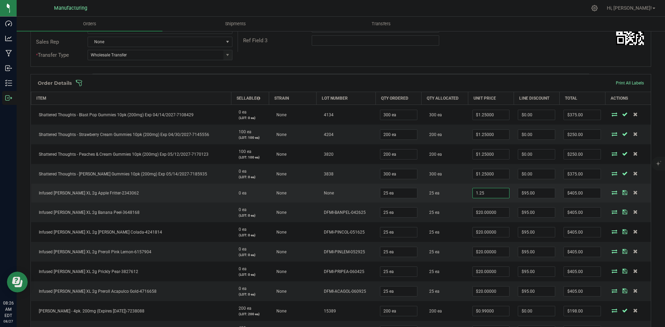
click at [460, 195] on outbound-order-line-row "Infused [PERSON_NAME] XL 2g Apple Fritter-2343062 0 ea None None 25 ea 25 ea 1.…" at bounding box center [341, 193] width 620 height 19
type input "$20.00000"
click at [451, 196] on td "25 ea" at bounding box center [444, 193] width 47 height 19
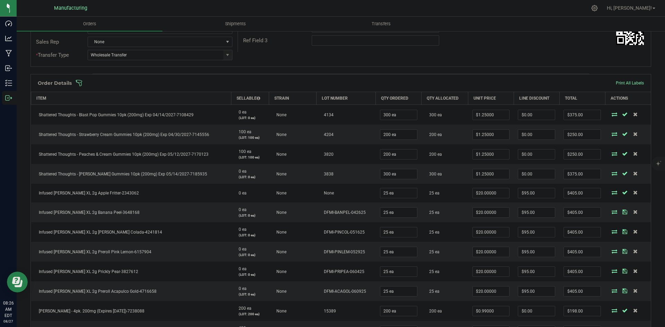
click at [322, 83] on span at bounding box center [385, 83] width 620 height 7
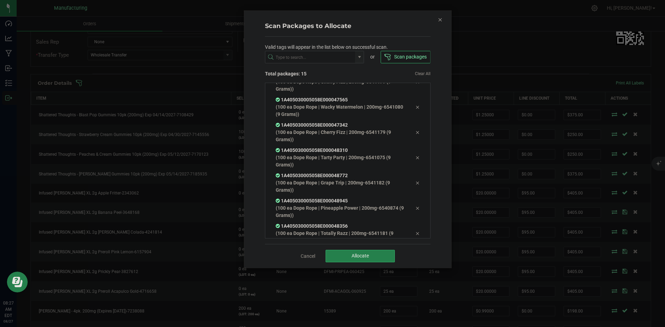
scroll to position [216, 0]
click at [364, 256] on span "Allocate" at bounding box center [359, 256] width 17 height 6
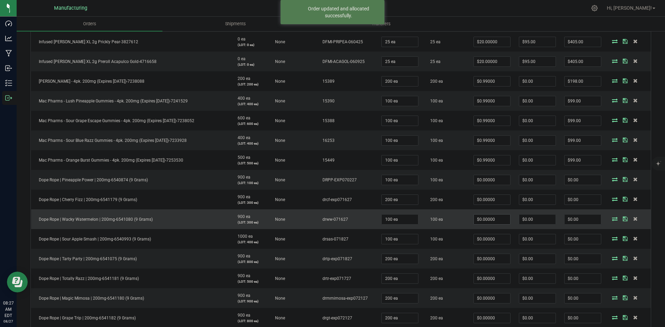
scroll to position [381, 0]
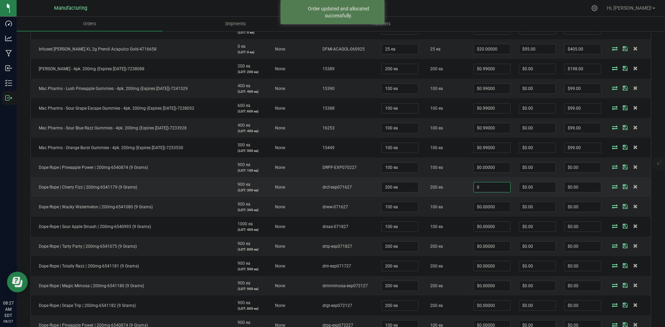
click at [490, 184] on input "0" at bounding box center [492, 187] width 36 height 10
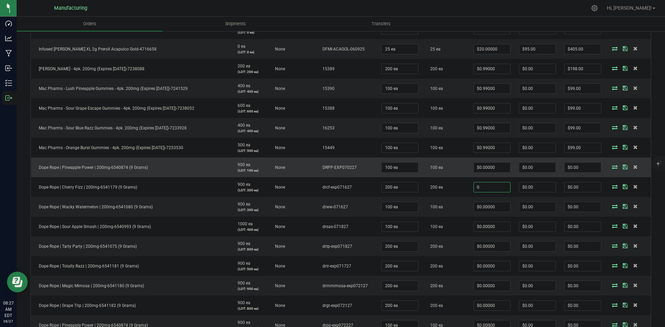
type input "$0.00000"
click at [493, 161] on td "$0.00000" at bounding box center [491, 168] width 45 height 20
click at [491, 168] on input "0" at bounding box center [492, 168] width 36 height 10
drag, startPoint x: 491, startPoint y: 169, endPoint x: 466, endPoint y: 164, distance: 25.7
click at [469, 164] on td "1.4" at bounding box center [491, 168] width 45 height 20
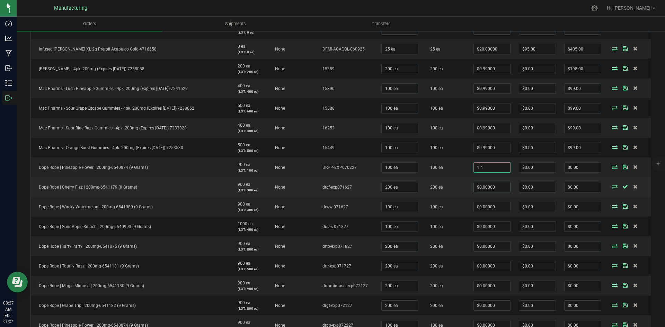
type input "$1.40000"
type input "$140.00"
click at [496, 189] on input "0" at bounding box center [492, 187] width 36 height 10
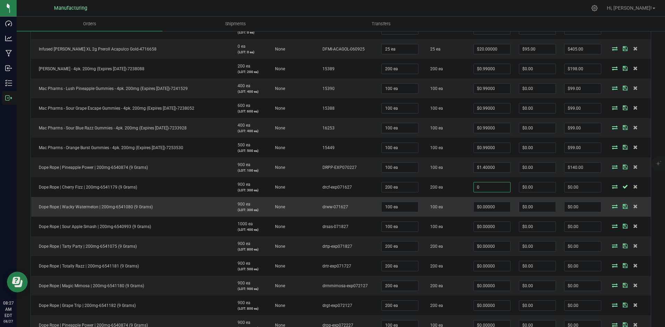
paste input "1.4"
type input "1.4"
type input "0"
type input "$1.40000"
type input "$280.00"
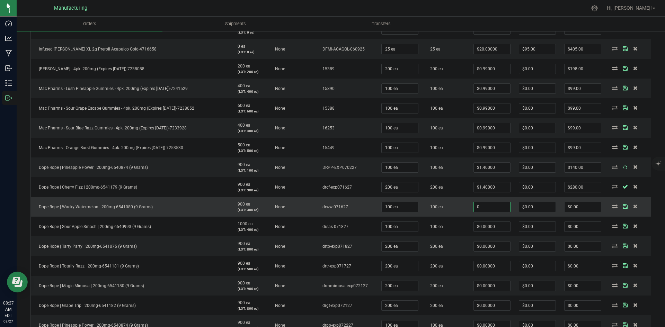
drag, startPoint x: 483, startPoint y: 206, endPoint x: 482, endPoint y: 216, distance: 10.5
click at [483, 206] on input "0" at bounding box center [492, 207] width 36 height 10
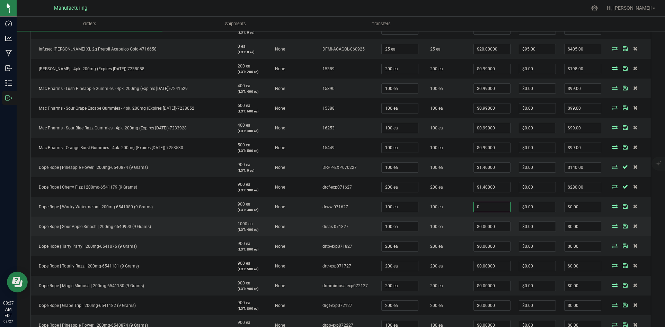
paste input "1.4"
type input "$1.40000"
type input "$140.00"
click at [483, 231] on input "0" at bounding box center [492, 227] width 36 height 10
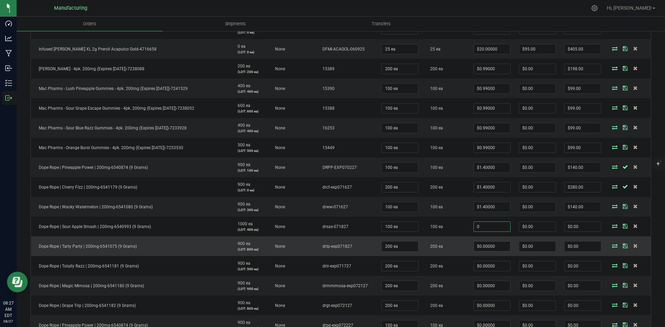
paste input "1.4"
type input "$1.40000"
type input "$140.00"
click at [483, 249] on input "0" at bounding box center [492, 247] width 36 height 10
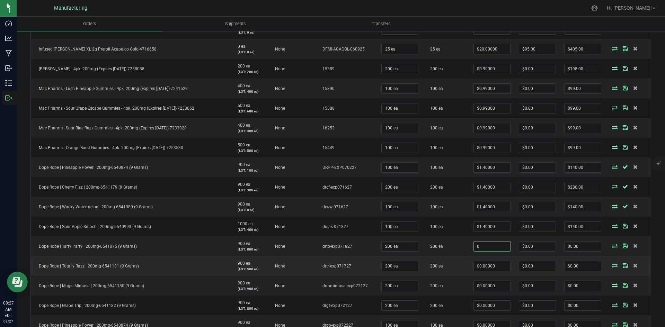
paste input "1.4"
type input "$1.40000"
type input "$280.00"
click at [481, 265] on input "0" at bounding box center [492, 266] width 36 height 10
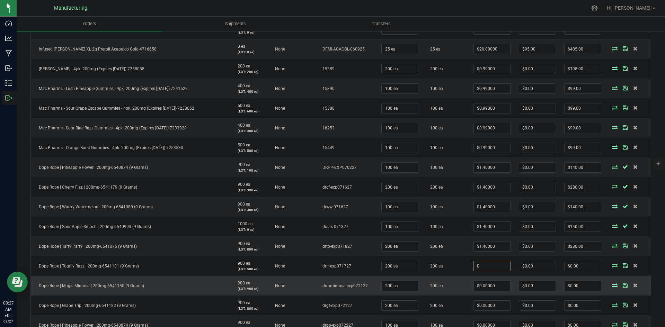
paste input "1.4"
type input "$1.40000"
type input "$280.00"
click at [482, 286] on input "0" at bounding box center [492, 286] width 36 height 10
paste input "1.4"
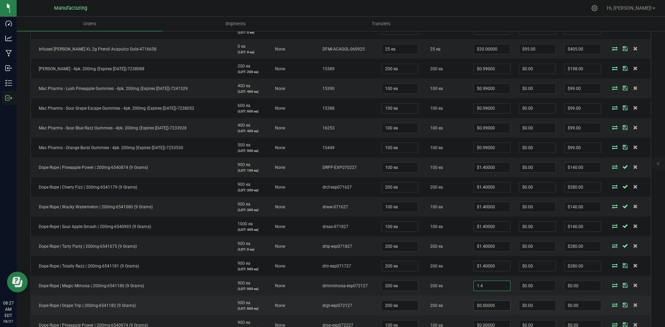
type input "$1.40000"
type input "$280.00"
click at [482, 302] on input "0" at bounding box center [492, 306] width 36 height 10
paste input "1.4"
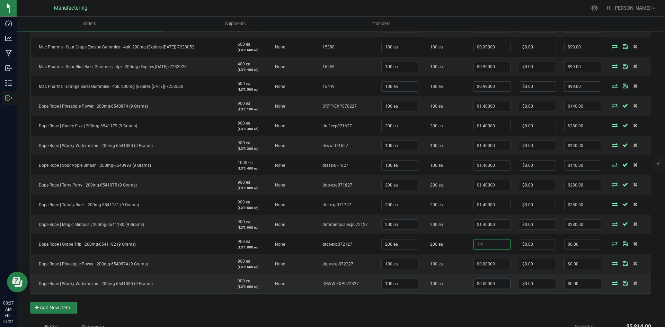
scroll to position [450, 0]
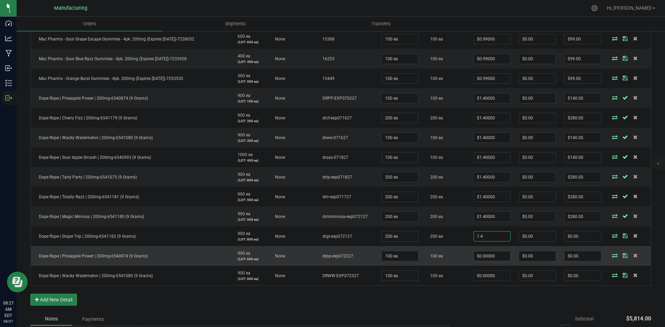
type input "$1.40000"
type input "$280.00"
click at [480, 256] on input "0" at bounding box center [492, 256] width 36 height 10
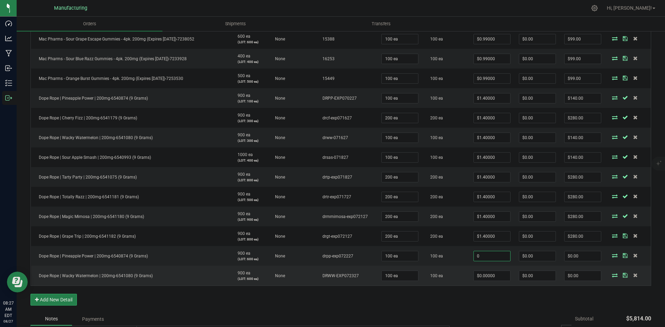
paste input "1.4"
type input "$1.40000"
type input "$140.00"
click at [482, 278] on input "0" at bounding box center [492, 276] width 36 height 10
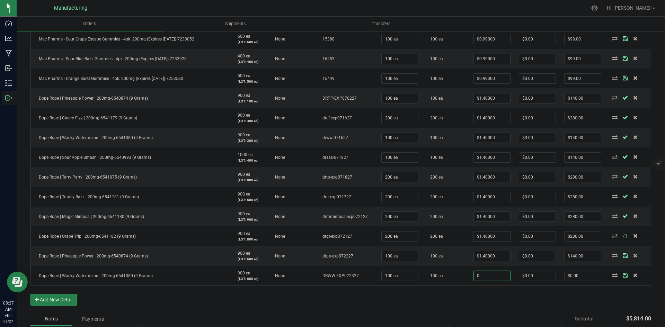
paste input "1.4"
type input "$1.40000"
type input "$140.00"
click at [465, 292] on div "Order Details Print All Labels Item Sellable Strain Lot Number Qty Ordered Qty …" at bounding box center [340, 37] width 620 height 550
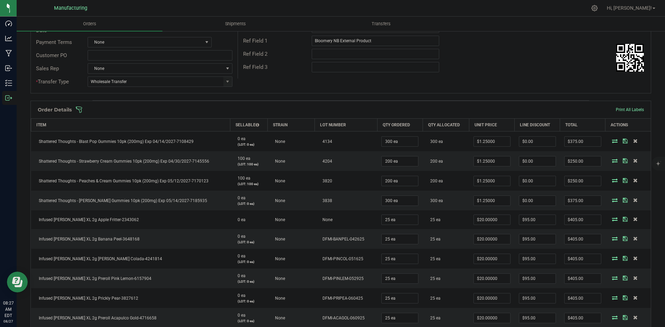
scroll to position [104, 0]
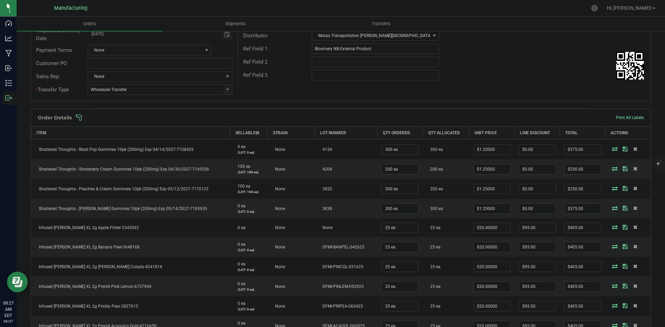
click at [438, 118] on span at bounding box center [385, 117] width 620 height 7
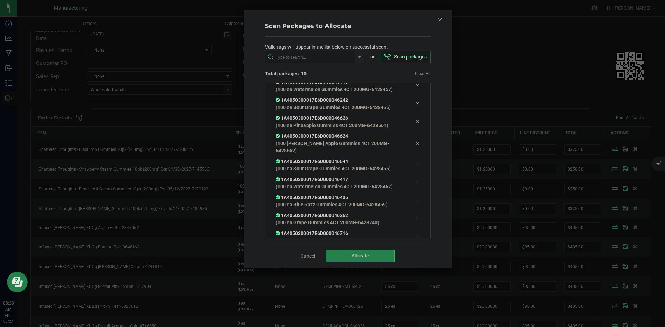
scroll to position [24, 0]
click at [375, 257] on button "Allocate" at bounding box center [359, 256] width 69 height 12
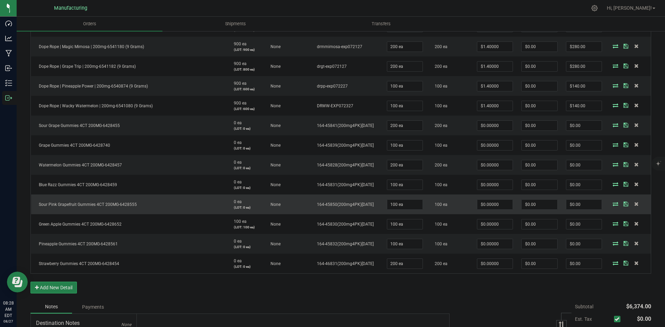
scroll to position [623, 0]
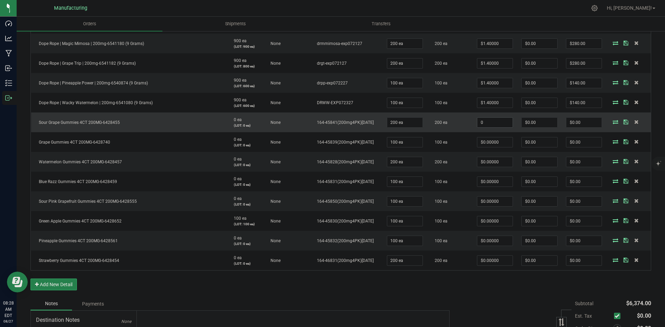
click at [491, 120] on input "0" at bounding box center [495, 123] width 36 height 10
drag, startPoint x: 488, startPoint y: 120, endPoint x: 471, endPoint y: 123, distance: 17.8
click at [473, 123] on td ".75" at bounding box center [495, 123] width 45 height 20
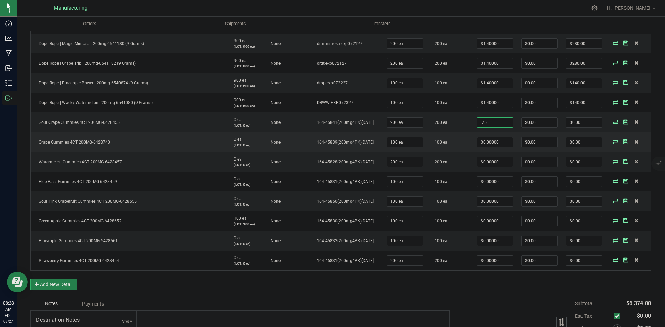
type input "$0.75000"
type input "$150.00"
click at [500, 146] on input "0" at bounding box center [495, 142] width 36 height 10
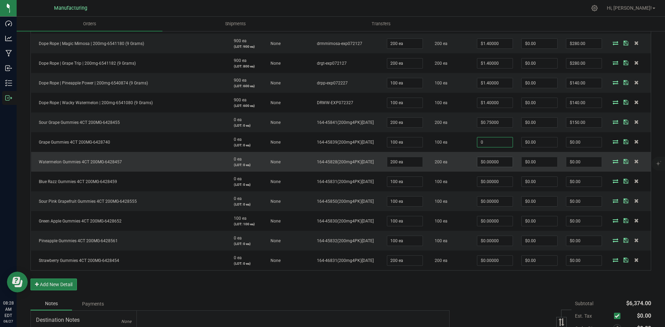
paste input ".75"
type input "$0.75000"
type input "$75.00"
click at [494, 165] on input "0" at bounding box center [495, 162] width 36 height 10
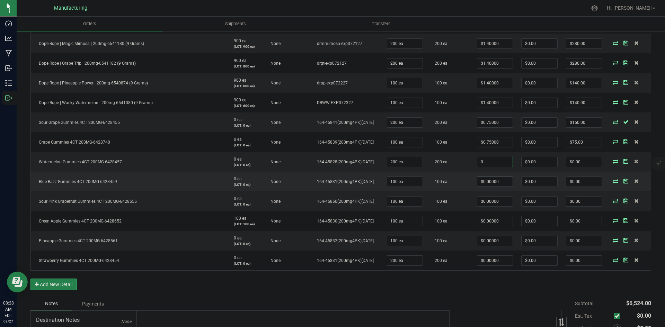
paste input ".75"
type input "$0.75000"
type input "$150.00"
click at [491, 185] on input "0" at bounding box center [495, 182] width 36 height 10
paste input ".75"
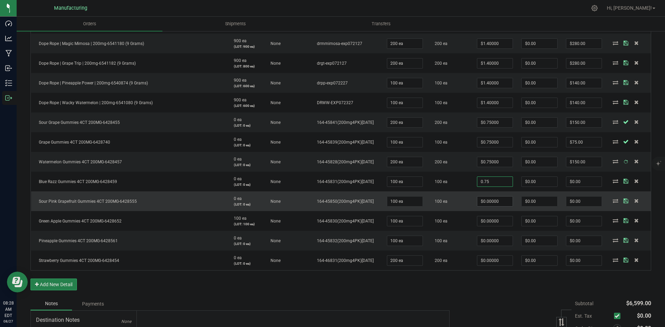
type input "$0.75000"
type input "$75.00"
click at [490, 202] on input "0" at bounding box center [495, 202] width 36 height 10
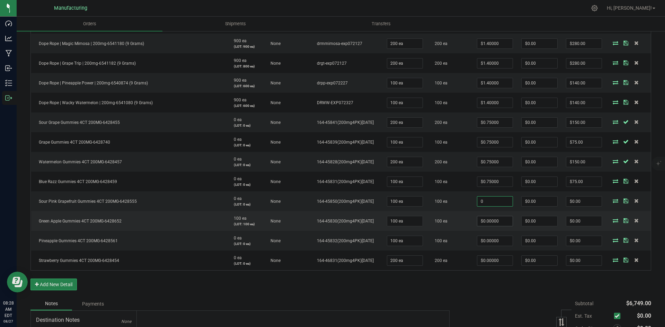
paste input ".75"
type input "$0.75000"
type input "$75.00"
click at [488, 222] on input "0" at bounding box center [495, 221] width 36 height 10
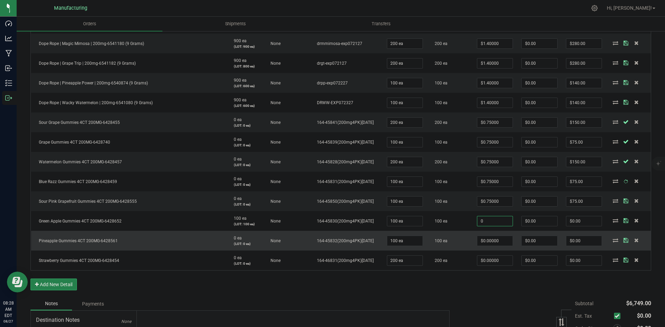
paste input ".75"
type input "$0.75000"
type input "$75.00"
click at [487, 241] on input "0" at bounding box center [495, 241] width 36 height 10
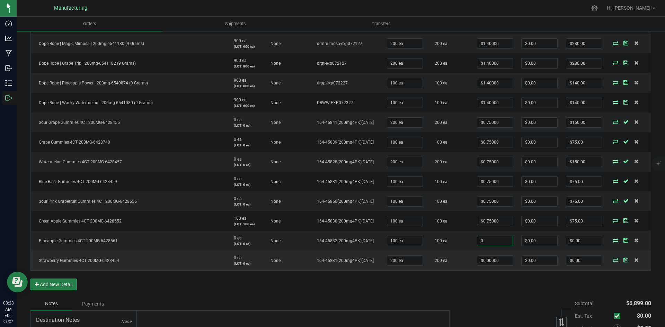
paste input ".75"
type input "$0.75000"
type input "$75.00"
click at [491, 261] on input "0" at bounding box center [495, 261] width 36 height 10
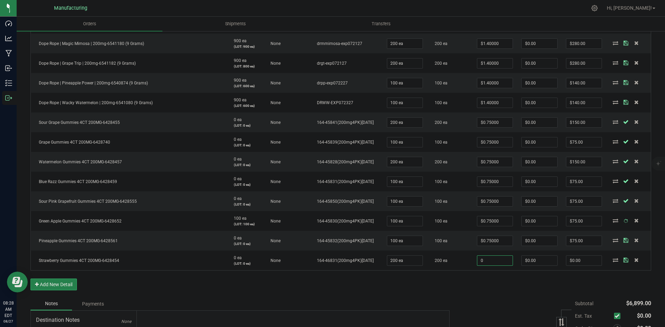
paste input ".75"
type input "$0.75000"
type input "$150.00"
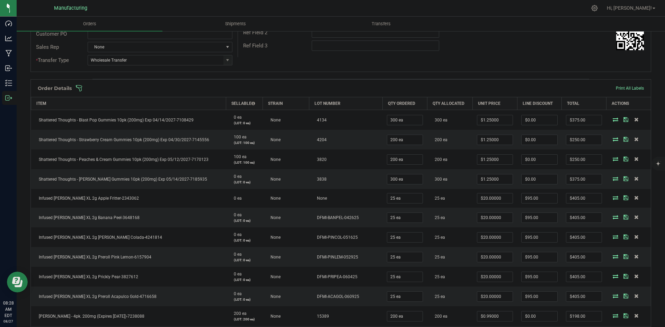
scroll to position [104, 0]
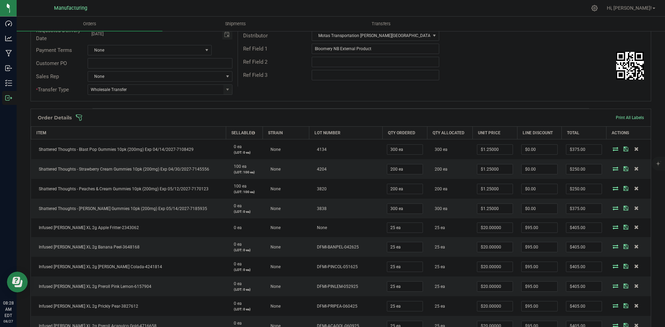
click at [434, 118] on span at bounding box center [385, 117] width 620 height 7
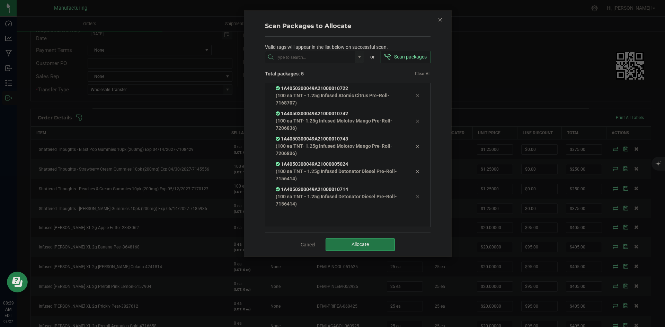
click at [362, 242] on span "Allocate" at bounding box center [359, 245] width 17 height 6
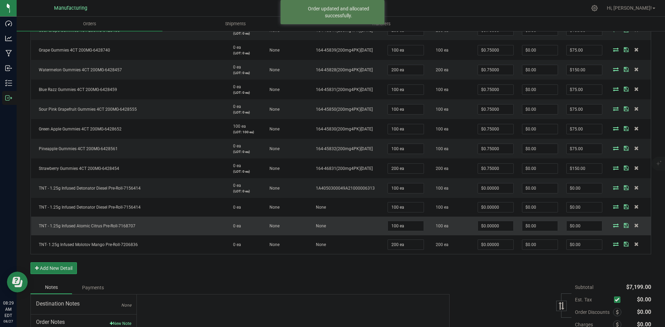
scroll to position [727, 0]
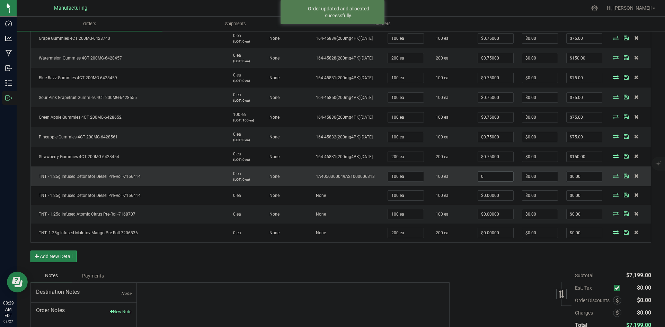
click at [486, 176] on input "0" at bounding box center [495, 177] width 35 height 10
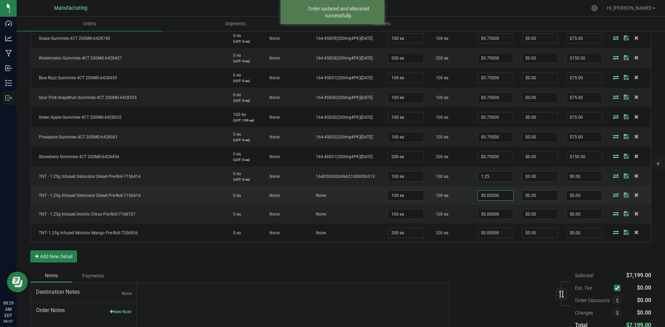
type input "$1.25000"
type input "$125.00"
click at [492, 200] on input "0" at bounding box center [495, 196] width 35 height 10
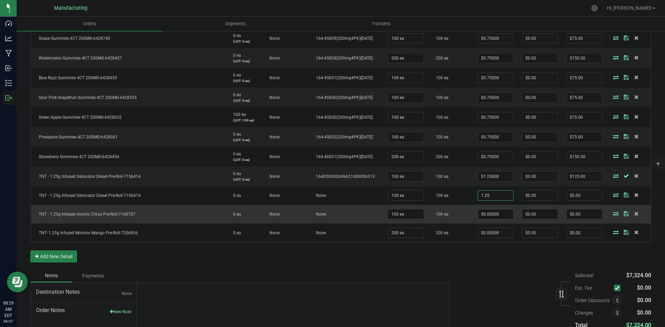
type input "$1.25000"
type input "$125.00"
click at [489, 215] on input "0" at bounding box center [495, 214] width 35 height 10
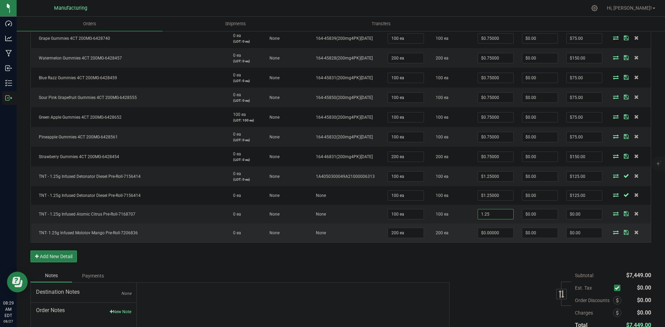
type input "$1.25000"
type input "$125.00"
click at [490, 239] on td "$0.00000" at bounding box center [495, 233] width 44 height 19
click at [489, 236] on input "0" at bounding box center [495, 233] width 35 height 10
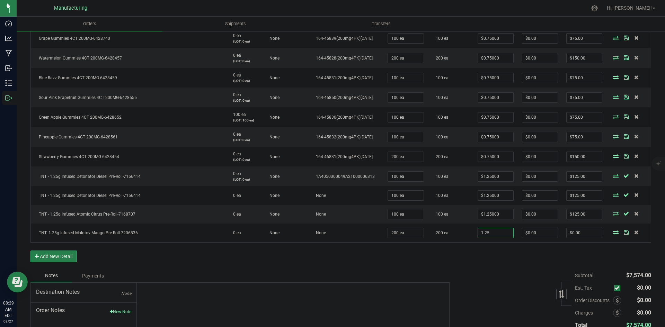
type input "$1.25000"
type input "$250.00"
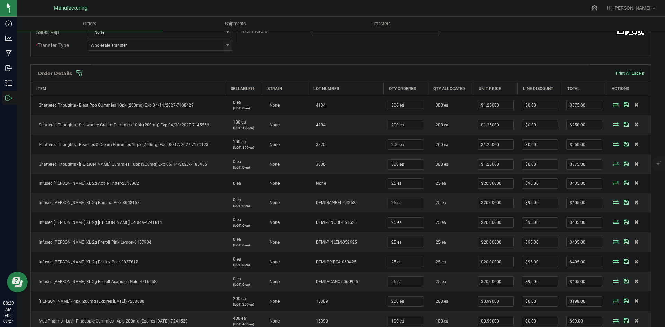
scroll to position [35, 0]
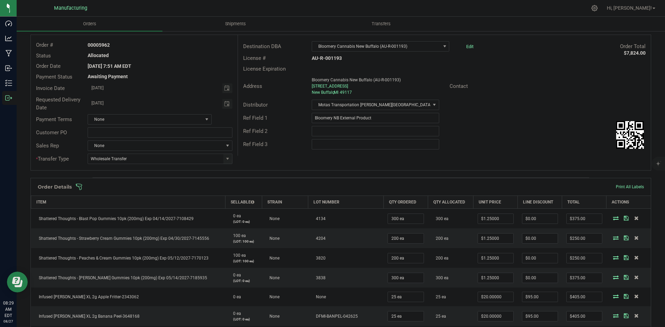
click at [410, 184] on span at bounding box center [385, 186] width 620 height 7
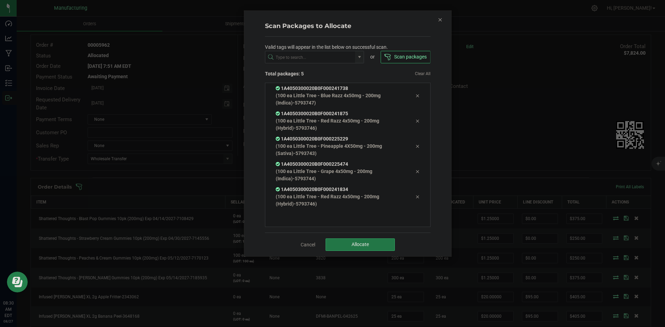
click at [344, 248] on button "Allocate" at bounding box center [359, 245] width 69 height 12
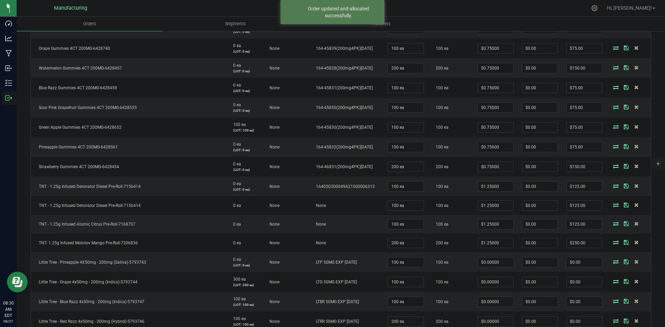
scroll to position [862, 0]
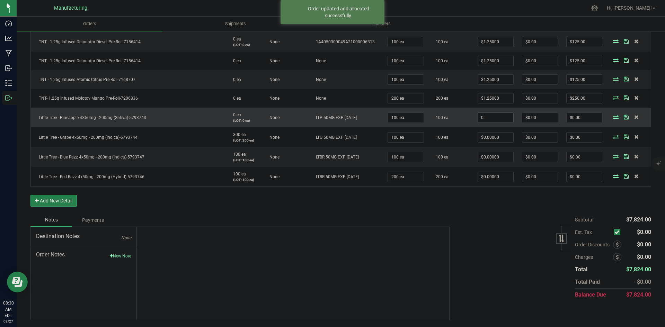
click at [498, 116] on input "0" at bounding box center [495, 118] width 35 height 10
drag, startPoint x: 485, startPoint y: 118, endPoint x: 471, endPoint y: 118, distance: 13.9
click at [473, 118] on td ".95" at bounding box center [495, 118] width 44 height 20
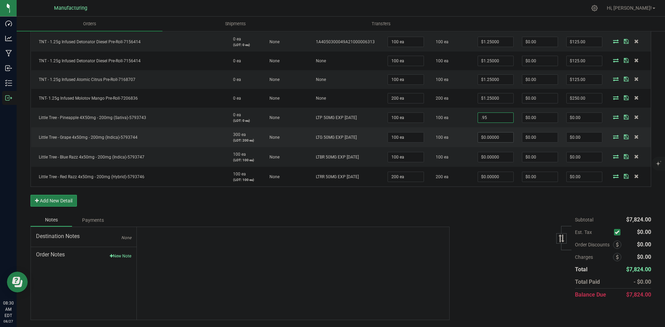
type input "$0.95000"
type input "$95.00"
click at [508, 137] on span "$0.00000" at bounding box center [495, 137] width 36 height 10
click at [499, 138] on input "0" at bounding box center [495, 138] width 35 height 10
paste input ".95"
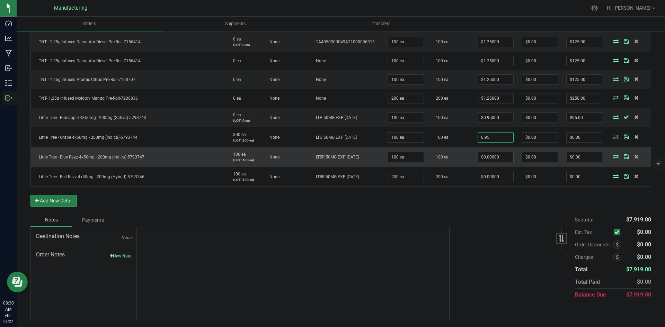
type input "$0.95000"
type input "$95.00"
click at [495, 162] on span "$0.00000" at bounding box center [495, 157] width 36 height 10
click at [492, 155] on input "0" at bounding box center [495, 157] width 35 height 10
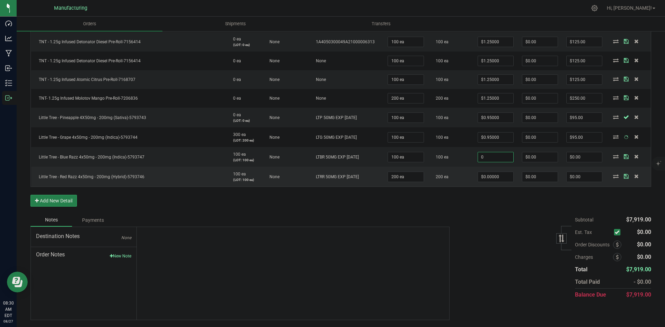
paste input ".95"
type input "$0.95000"
type input "$95.00"
click at [493, 179] on input "0" at bounding box center [495, 177] width 35 height 10
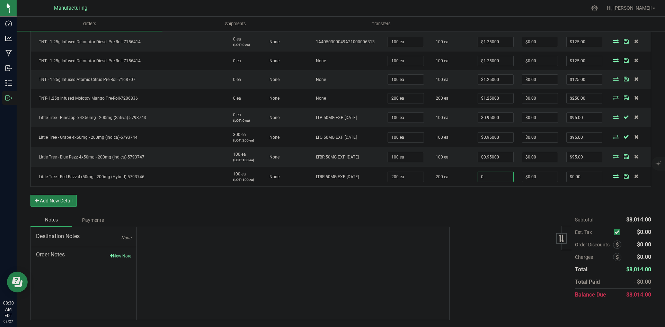
paste input ".95"
type input "$0.95000"
type input "$190.00"
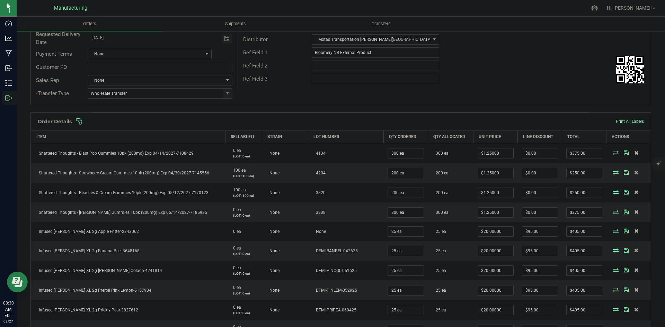
scroll to position [0, 0]
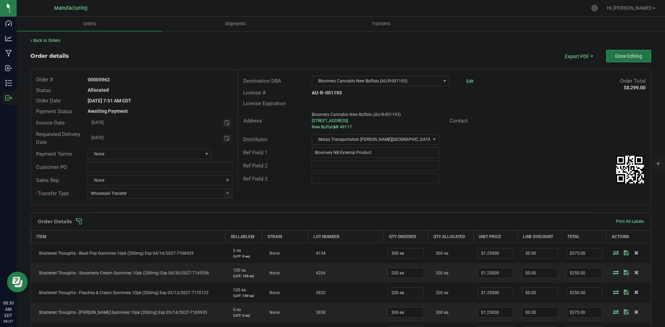
click at [619, 57] on span "Done Editing" at bounding box center [628, 56] width 27 height 6
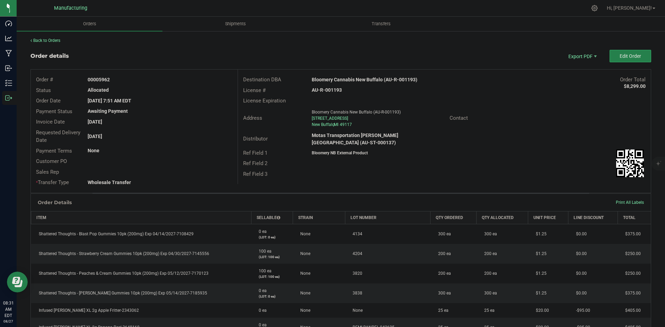
click at [494, 115] on div "Contact" at bounding box center [478, 118] width 69 height 8
click at [569, 67] on span "Packing List PDF" at bounding box center [577, 68] width 43 height 10
click at [567, 77] on span "Invoice PDF" at bounding box center [577, 78] width 43 height 10
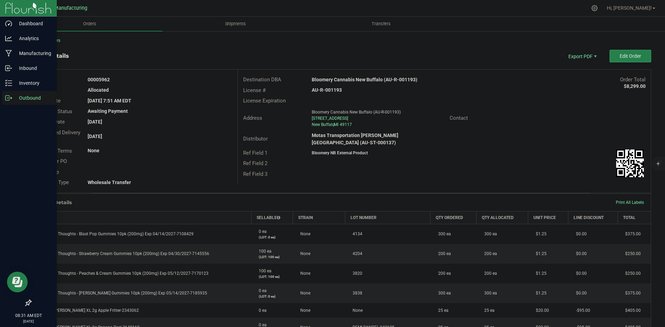
click at [9, 99] on icon at bounding box center [8, 98] width 4 height 5
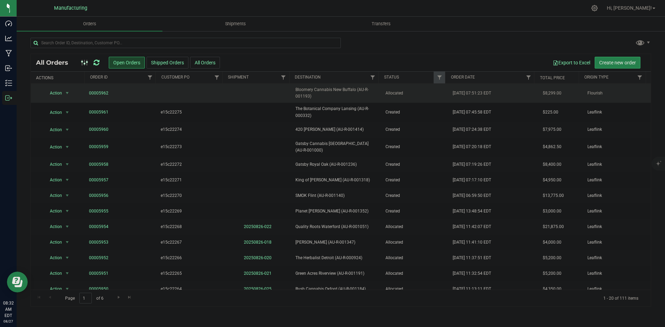
click at [367, 94] on span "Bloomery Cannabis New Buffalo (AU-R-001193)" at bounding box center [335, 93] width 81 height 13
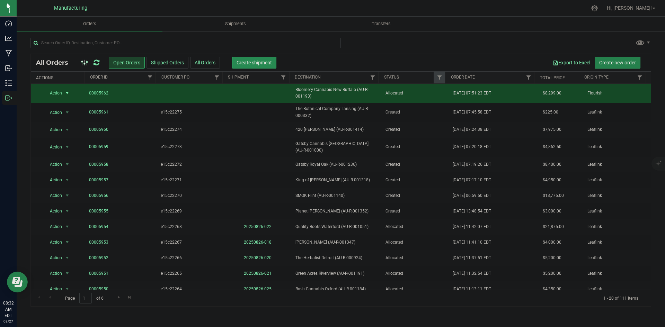
click at [264, 65] on span "Create shipment" at bounding box center [253, 63] width 35 height 6
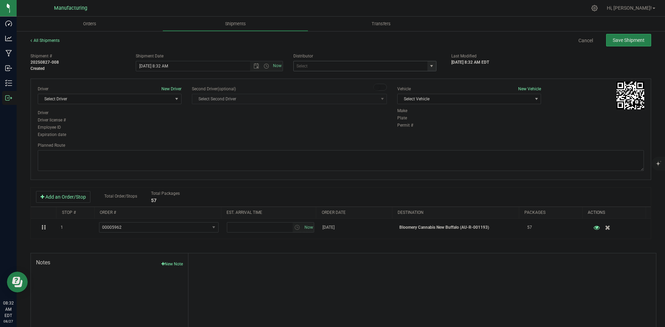
click at [429, 66] on span "select" at bounding box center [432, 66] width 6 height 6
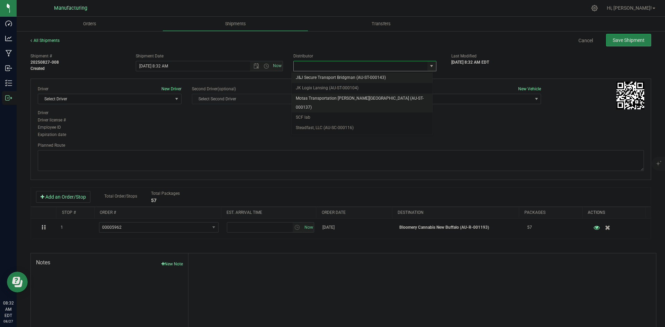
click at [322, 99] on li "Motas Transportation [PERSON_NAME][GEOGRAPHIC_DATA] (AU-ST-000137)" at bounding box center [362, 102] width 141 height 19
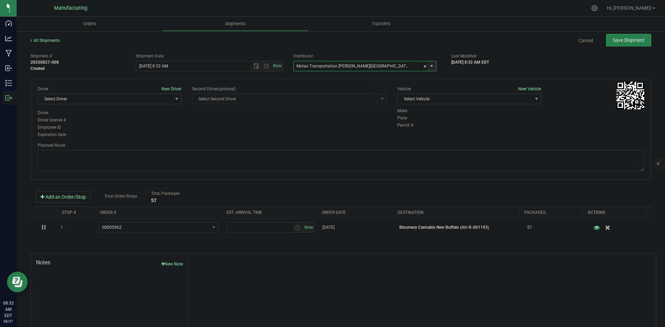
click at [430, 64] on span "select" at bounding box center [432, 66] width 6 height 6
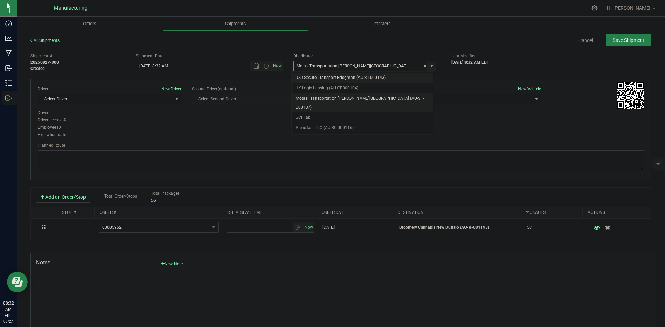
click at [321, 80] on li "J&J Secure Transport Bridgman (AU-ST-000143)" at bounding box center [362, 78] width 141 height 10
type input "J&J Secure Transport Bridgman (AU-ST-000143)"
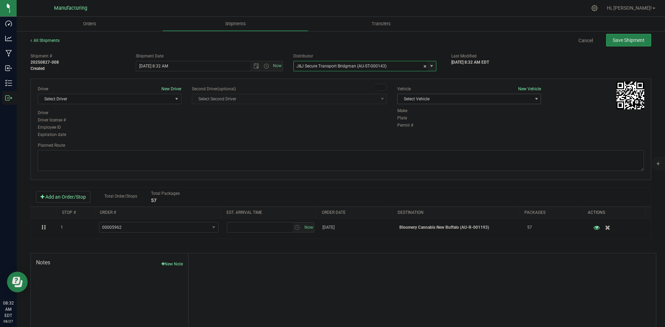
click at [441, 100] on span "Select Vehicle" at bounding box center [464, 99] width 134 height 10
click at [421, 119] on li "International (JJ)" at bounding box center [466, 121] width 142 height 10
click at [157, 102] on span "Select Driver" at bounding box center [105, 99] width 134 height 10
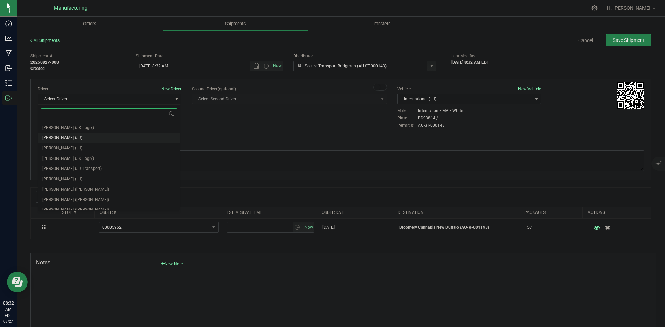
click at [84, 137] on li "[PERSON_NAME] (JJ)" at bounding box center [109, 138] width 142 height 10
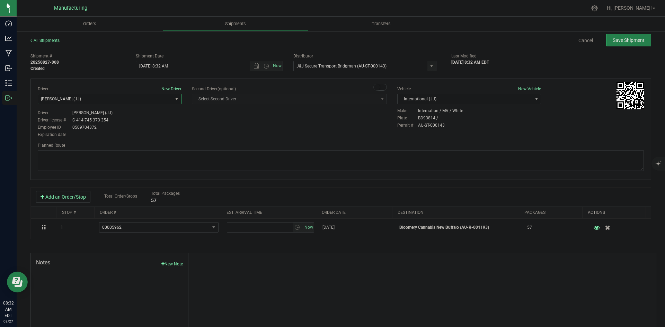
click at [161, 102] on span "[PERSON_NAME] (JJ)" at bounding box center [105, 99] width 134 height 10
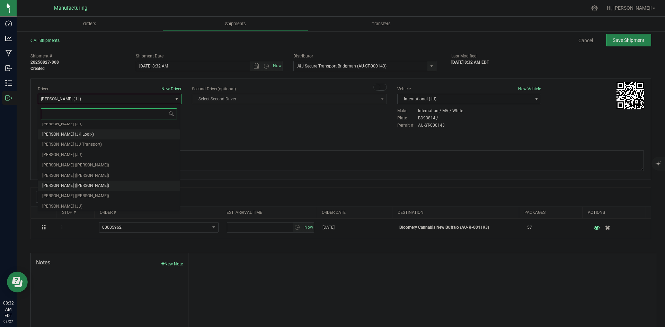
scroll to position [36, 0]
click at [56, 193] on span "[PERSON_NAME] (JJ)" at bounding box center [62, 194] width 40 height 9
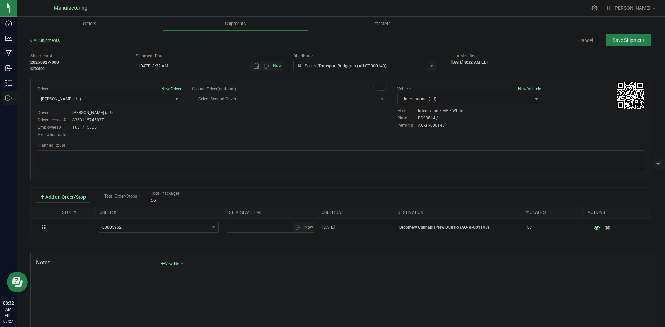
click at [197, 129] on div "Driver New Driver [PERSON_NAME] (JJ) Select Driver [PERSON_NAME] ([PERSON_NAME]…" at bounding box center [341, 112] width 616 height 53
click at [267, 62] on span "Now" at bounding box center [266, 66] width 33 height 10
click at [264, 66] on span "Open the time view" at bounding box center [266, 66] width 6 height 6
click at [149, 117] on li "2:00 PM" at bounding box center [207, 118] width 145 height 9
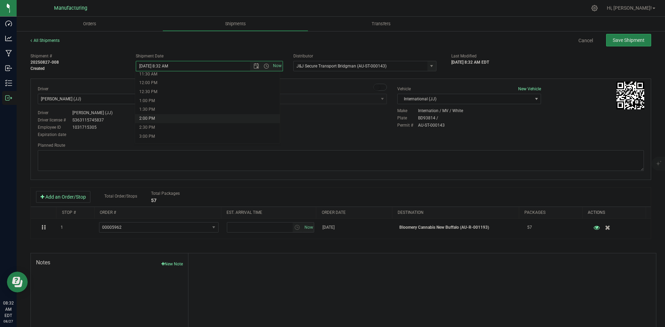
type input "[DATE] 2:00 PM"
click at [256, 133] on div "Driver New Driver [PERSON_NAME] (JJ) Select Driver [PERSON_NAME] ([PERSON_NAME]…" at bounding box center [341, 112] width 616 height 53
click at [307, 151] on textarea at bounding box center [341, 160] width 606 height 21
paste textarea "Head south 246 ft -- Turn right 325 ft -- Turn right 407 ft -- Turn right towar…"
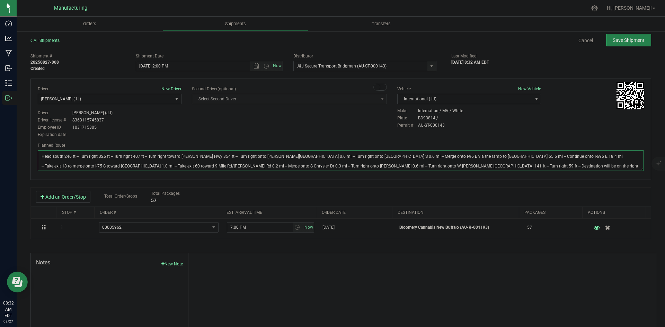
type textarea "Head south 246 ft -- Turn right 325 ft -- Turn right 407 ft -- Turn right towar…"
click at [333, 123] on div "Driver New Driver [PERSON_NAME] (JJ) Select Driver [PERSON_NAME] ([PERSON_NAME]…" at bounding box center [341, 112] width 616 height 53
click at [633, 38] on span "Save Shipment" at bounding box center [628, 40] width 32 height 6
type input "[DATE] 6:00 PM"
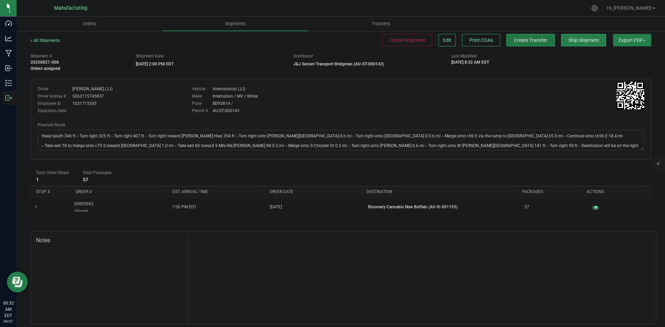
click at [540, 39] on span "Create Transfer" at bounding box center [530, 40] width 33 height 6
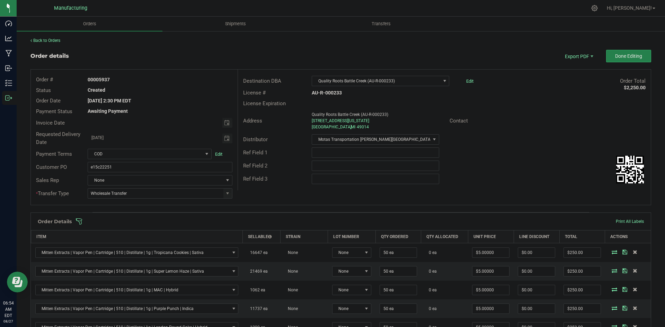
click at [416, 222] on span at bounding box center [385, 221] width 620 height 7
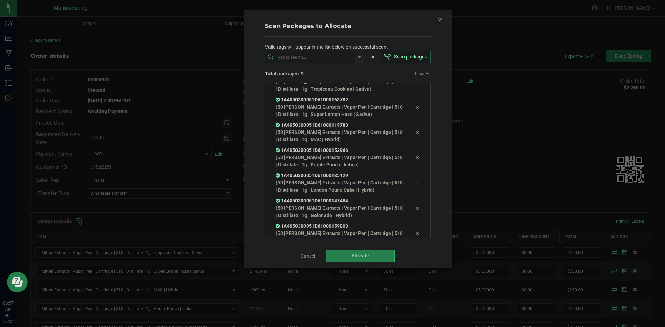
scroll to position [64, 0]
click at [373, 256] on button "Allocate" at bounding box center [359, 256] width 69 height 12
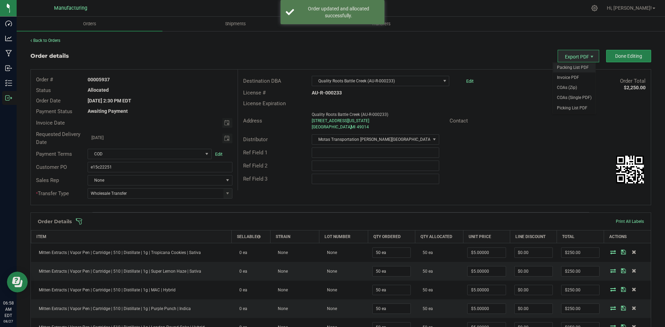
click at [576, 68] on span "Packing List PDF" at bounding box center [574, 68] width 43 height 10
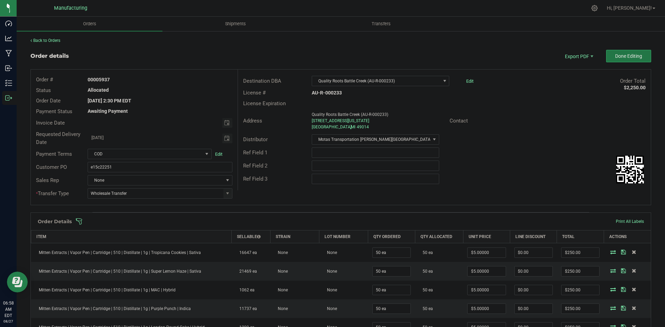
click at [608, 56] on button "Done Editing" at bounding box center [628, 56] width 45 height 12
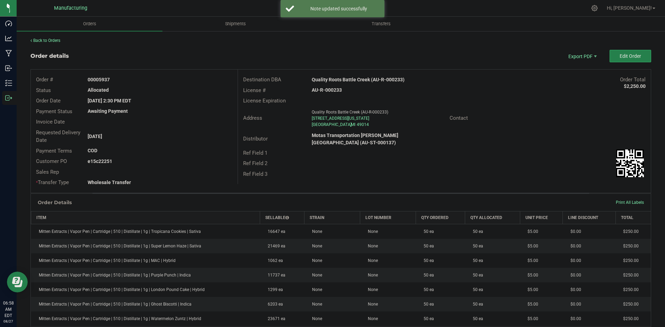
click at [357, 79] on strong "Quality Roots Battle Creek (AU-R-000233)" at bounding box center [358, 80] width 93 height 6
copy strong "Quality Roots Battle Creek (AU-R-000233)"
click at [333, 89] on strong "AU-R-000233" at bounding box center [327, 90] width 30 height 6
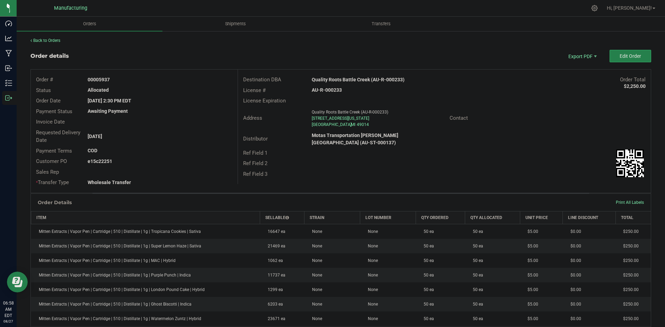
click at [333, 89] on strong "AU-R-000233" at bounding box center [327, 90] width 30 height 6
copy strong "AU-R-000233"
drag, startPoint x: 98, startPoint y: 78, endPoint x: 193, endPoint y: 79, distance: 95.2
click at [176, 78] on div "00005937" at bounding box center [159, 79] width 155 height 7
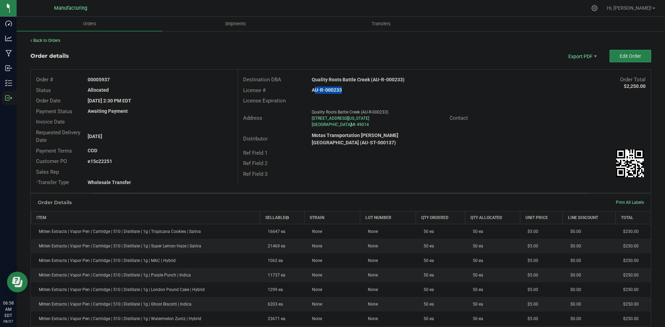
copy strong "5937"
drag, startPoint x: 98, startPoint y: 161, endPoint x: 179, endPoint y: 159, distance: 81.4
click at [178, 159] on div "e15c22251" at bounding box center [159, 161] width 155 height 7
copy strong "22251"
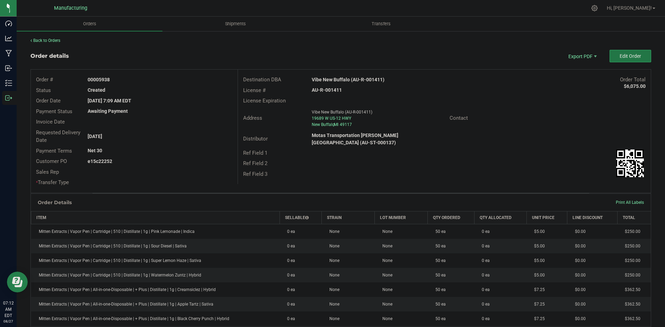
click at [616, 61] on button "Edit Order" at bounding box center [630, 56] width 42 height 12
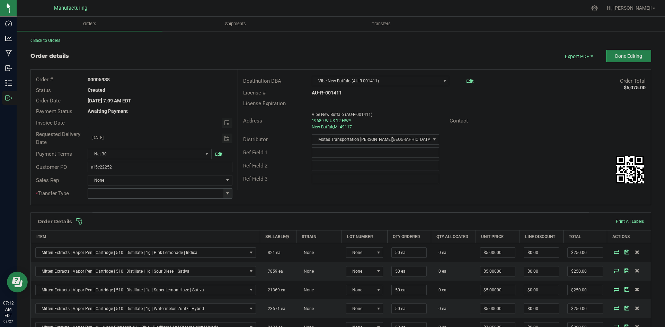
click at [226, 194] on span at bounding box center [228, 194] width 6 height 6
drag, startPoint x: 120, startPoint y: 247, endPoint x: 156, endPoint y: 237, distance: 37.8
click at [120, 248] on li "Wholesale Transfer" at bounding box center [159, 252] width 143 height 12
type input "Wholesale Transfer"
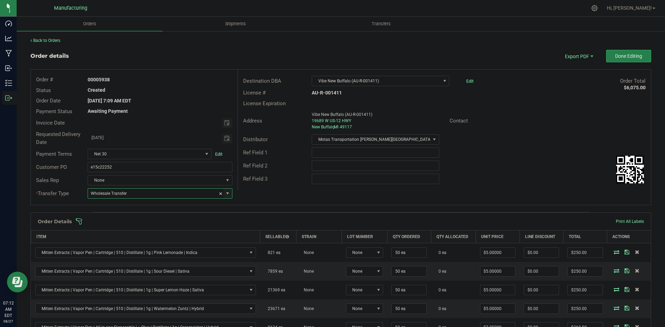
click at [254, 200] on div "Order # 00005938 Status Created Order Date Aug 26, 2025 7:09 AM EDT Payment Sta…" at bounding box center [341, 137] width 620 height 135
click at [252, 223] on span at bounding box center [385, 221] width 620 height 7
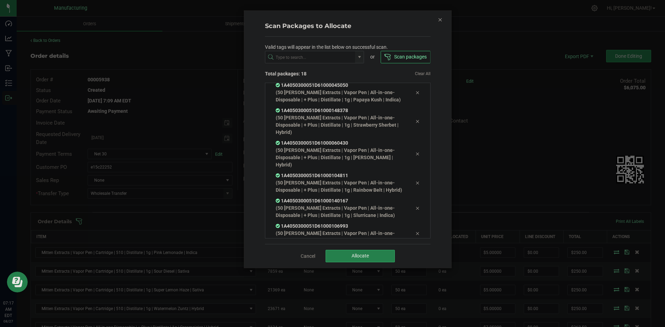
scroll to position [328, 0]
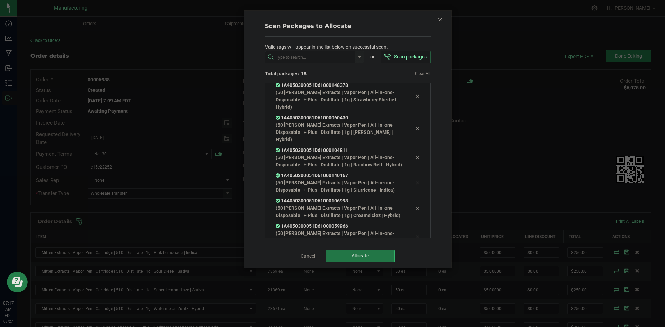
click at [368, 253] on button "Allocate" at bounding box center [359, 256] width 69 height 12
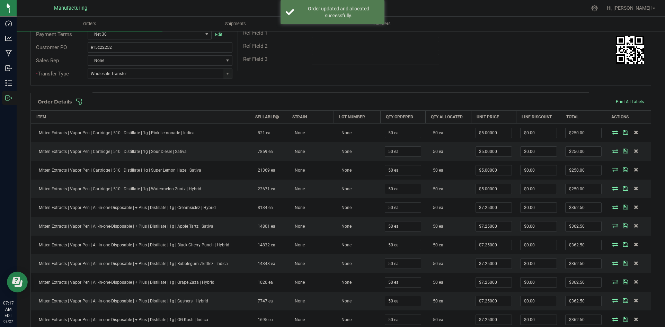
scroll to position [12, 0]
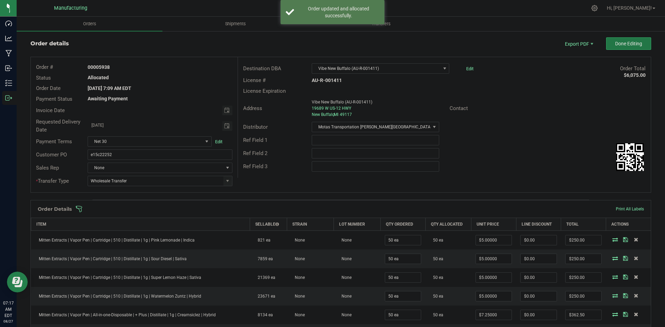
click at [629, 47] on button "Done Editing" at bounding box center [628, 43] width 45 height 12
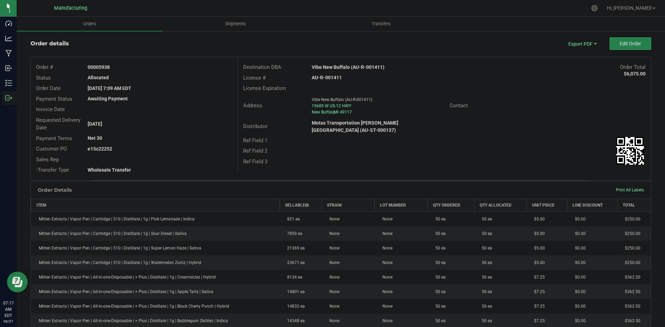
click at [334, 65] on strong "Vibe New Buffalo (AU-R-001411)" at bounding box center [348, 67] width 73 height 6
copy strong "Vibe New Buffalo (AU-R-001411)"
click at [334, 78] on strong "AU-R-001411" at bounding box center [327, 78] width 30 height 6
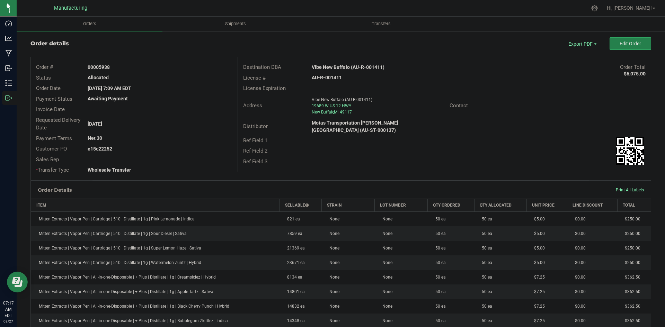
click at [334, 78] on strong "AU-R-001411" at bounding box center [327, 78] width 30 height 6
copy strong "AU-R-001411"
drag, startPoint x: 98, startPoint y: 66, endPoint x: 158, endPoint y: 70, distance: 60.0
click at [156, 70] on div "00005938" at bounding box center [159, 67] width 155 height 7
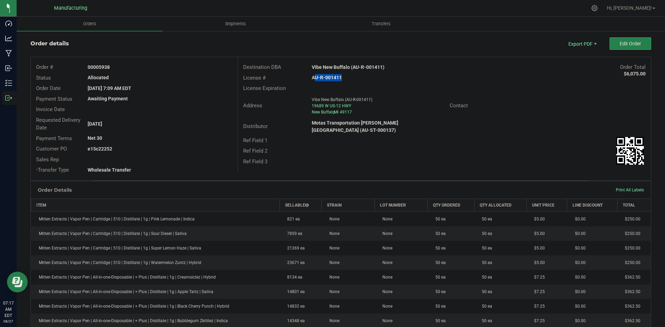
copy strong "5938"
drag, startPoint x: 98, startPoint y: 148, endPoint x: 169, endPoint y: 148, distance: 71.0
click at [162, 147] on div "e15c22252" at bounding box center [159, 148] width 155 height 7
copy strong "22252"
click at [572, 56] on span "Packing List PDF" at bounding box center [577, 55] width 43 height 10
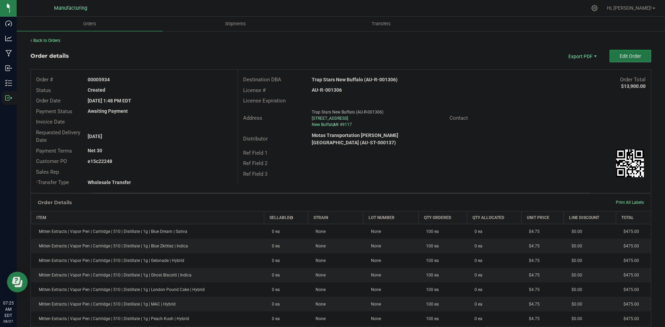
click at [621, 52] on button "Edit Order" at bounding box center [630, 56] width 42 height 12
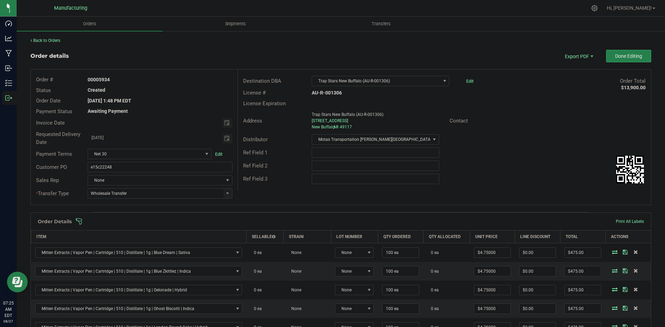
click at [281, 182] on div "Ref Field 3" at bounding box center [272, 179] width 69 height 8
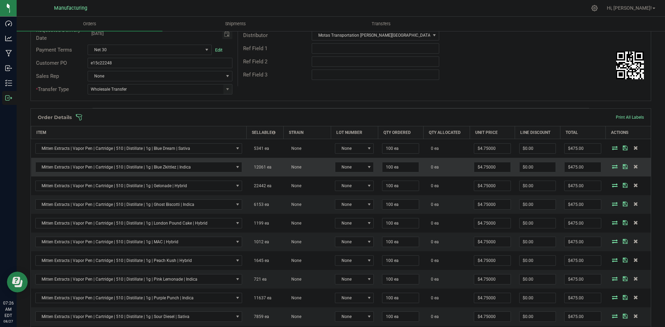
scroll to position [104, 0]
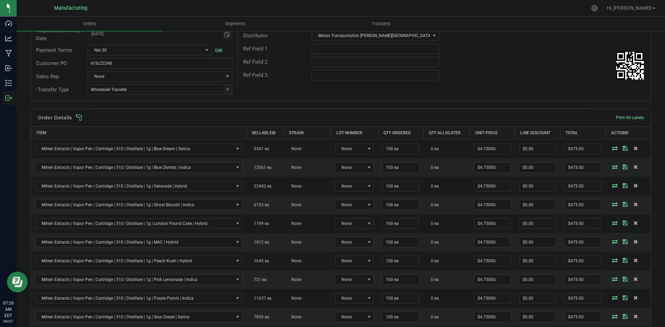
click at [271, 116] on span at bounding box center [385, 117] width 620 height 7
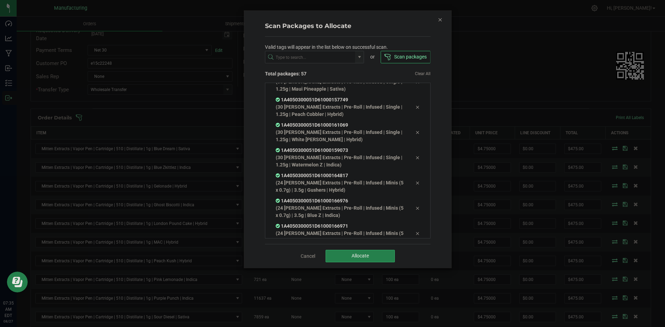
scroll to position [1303, 0]
click at [357, 253] on span "Allocate" at bounding box center [359, 256] width 17 height 6
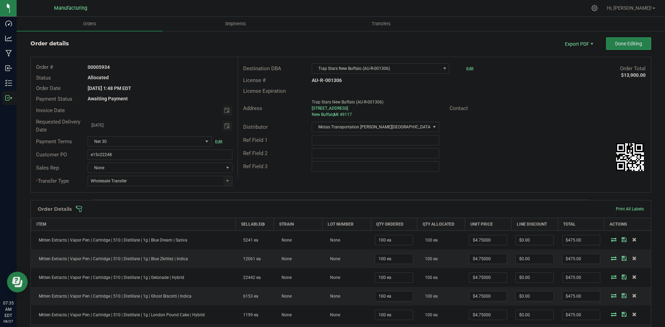
scroll to position [0, 0]
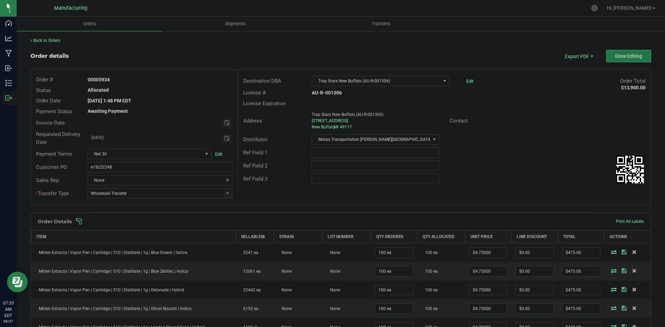
click at [630, 55] on span "Done Editing" at bounding box center [628, 56] width 27 height 6
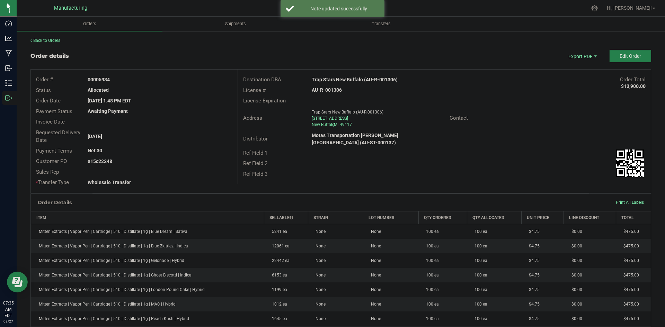
click at [350, 80] on strong "Trap Stars New Buffalo (AU-R-001306)" at bounding box center [355, 80] width 86 height 6
copy strong "Trap Stars New Buffalo (AU-R-001306)"
click at [333, 88] on strong "AU-R-001306" at bounding box center [327, 90] width 30 height 6
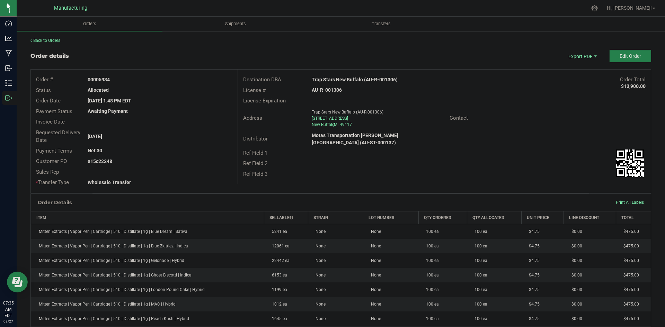
click at [333, 88] on strong "AU-R-001306" at bounding box center [327, 90] width 30 height 6
copy strong "AU-R-001306"
drag, startPoint x: 98, startPoint y: 79, endPoint x: 192, endPoint y: 83, distance: 93.9
click at [189, 82] on div "00005934" at bounding box center [159, 79] width 155 height 7
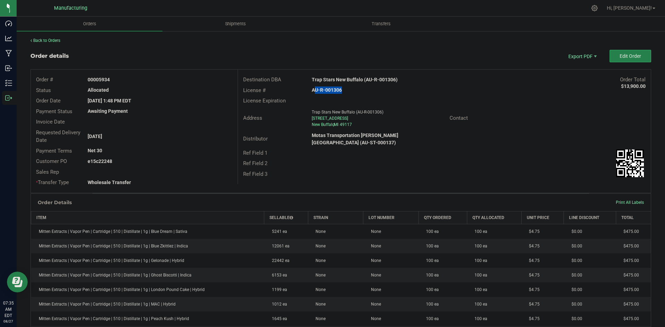
copy strong "5934"
drag, startPoint x: 98, startPoint y: 162, endPoint x: 203, endPoint y: 160, distance: 104.9
click at [196, 160] on div "e15c22248" at bounding box center [159, 161] width 155 height 7
copy strong "22248"
click at [573, 64] on span "Packing List PDF" at bounding box center [577, 68] width 43 height 10
